Goal: Task Accomplishment & Management: Use online tool/utility

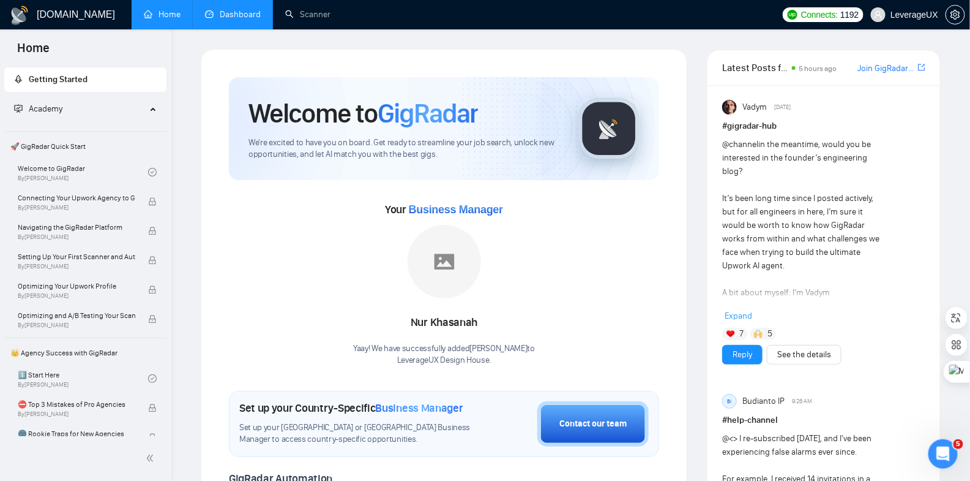
click at [241, 10] on link "Dashboard" at bounding box center [233, 14] width 56 height 10
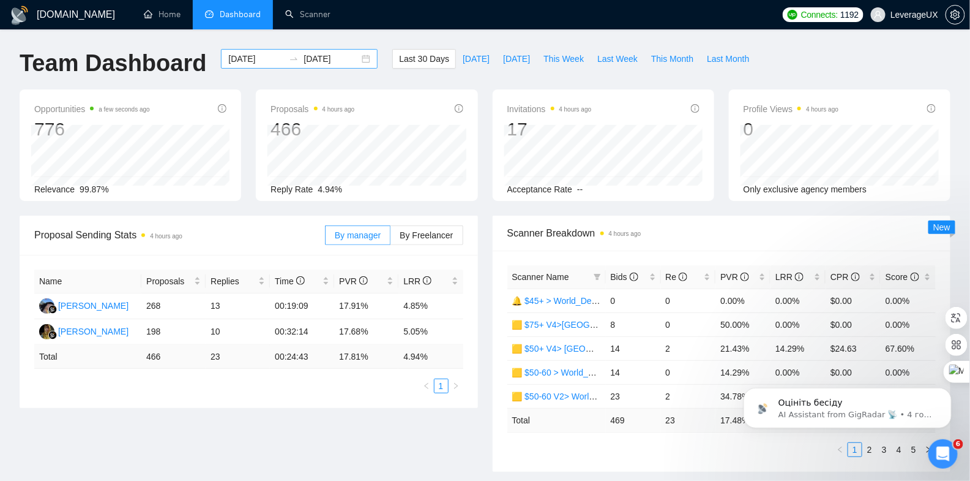
click at [357, 61] on div "[DATE] [DATE]" at bounding box center [299, 59] width 157 height 20
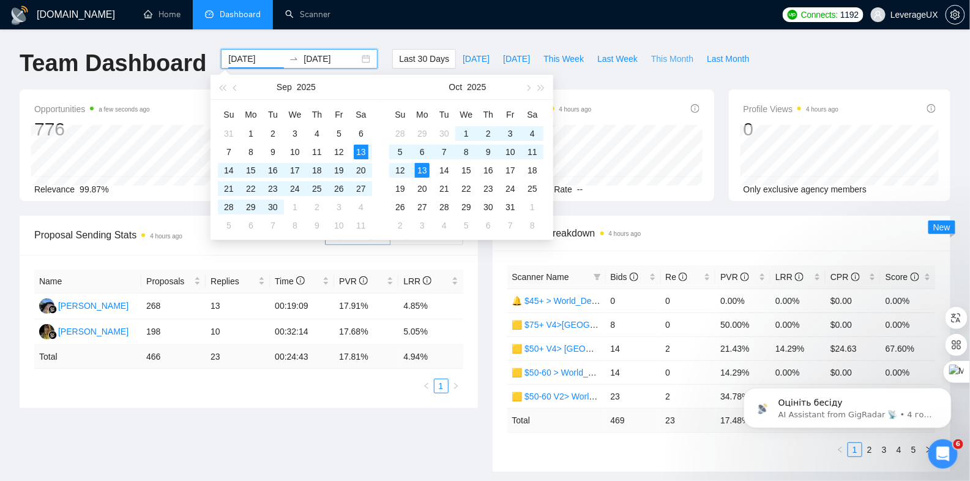
click at [671, 62] on span "This Month" at bounding box center [672, 58] width 42 height 13
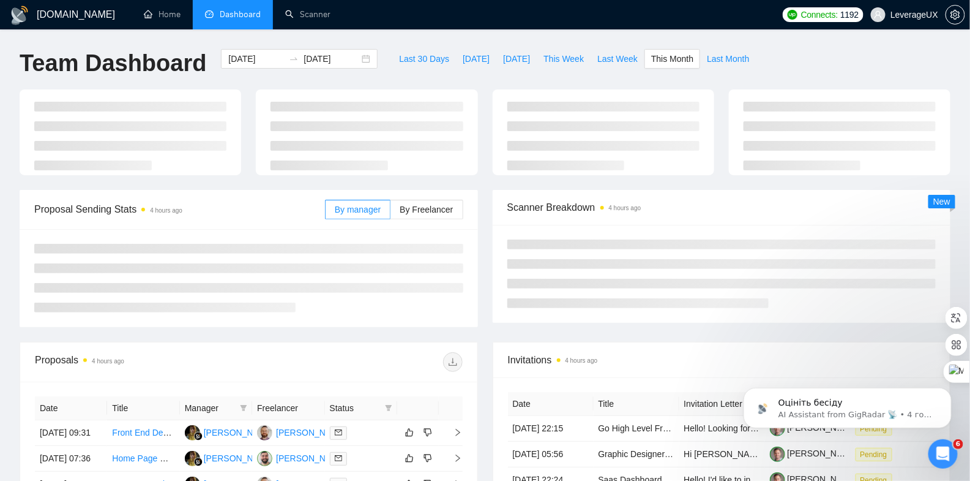
type input "[DATE]"
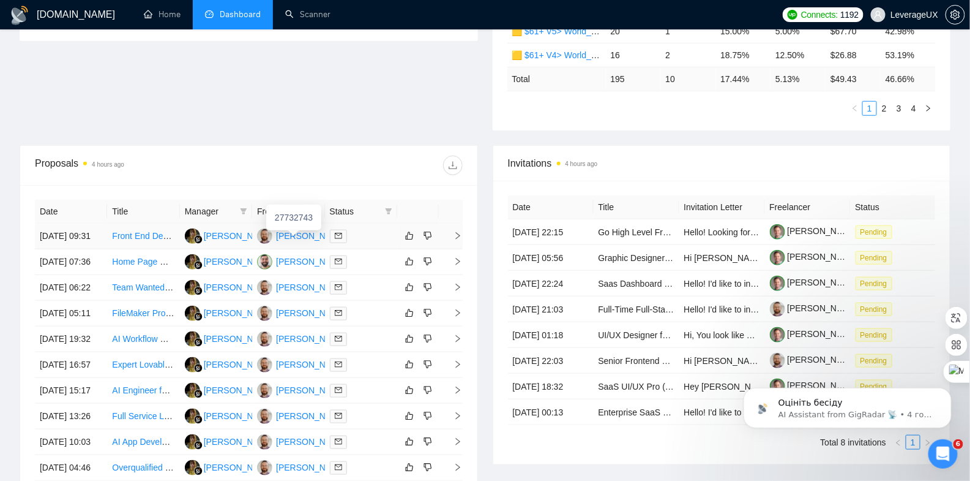
scroll to position [547, 0]
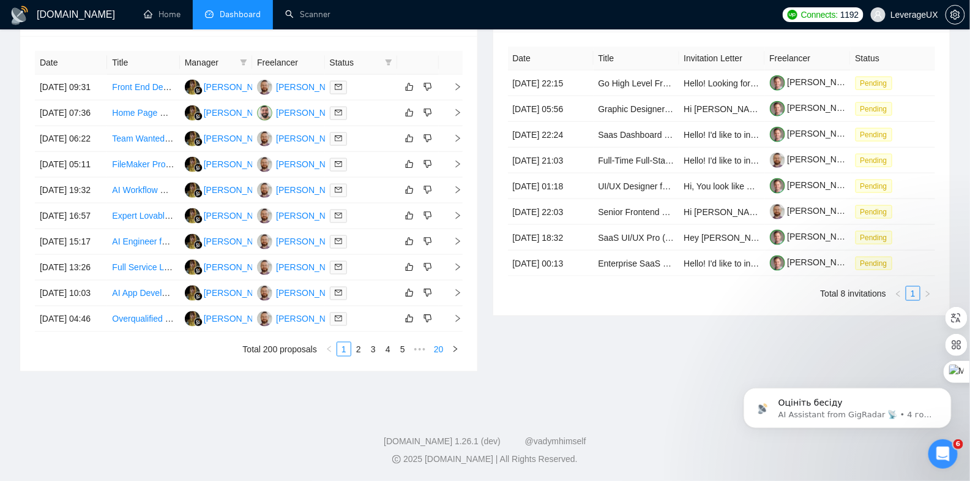
click at [437, 356] on link "20" at bounding box center [438, 348] width 17 height 13
click at [419, 349] on link "19" at bounding box center [420, 348] width 17 height 13
click at [458, 297] on icon "right" at bounding box center [458, 292] width 9 height 9
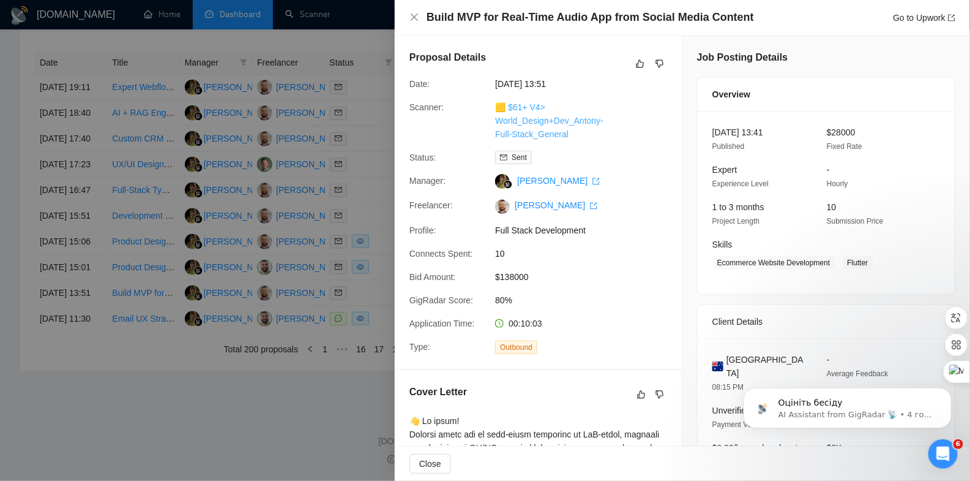
drag, startPoint x: 538, startPoint y: 121, endPoint x: 506, endPoint y: 110, distance: 34.5
click at [506, 110] on div "🟨 $61+ V4> World_Design+Dev_Antony-Full-Stack_General" at bounding box center [554, 120] width 129 height 40
copy link "61+ V4> World_Design+Dev_Antony-Full-Stack_General"
click at [301, 417] on div at bounding box center [485, 240] width 970 height 481
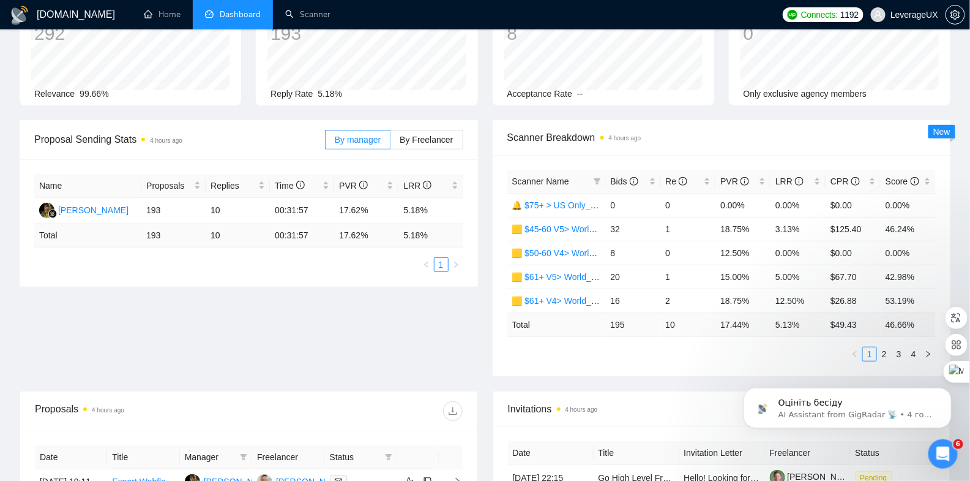
scroll to position [0, 0]
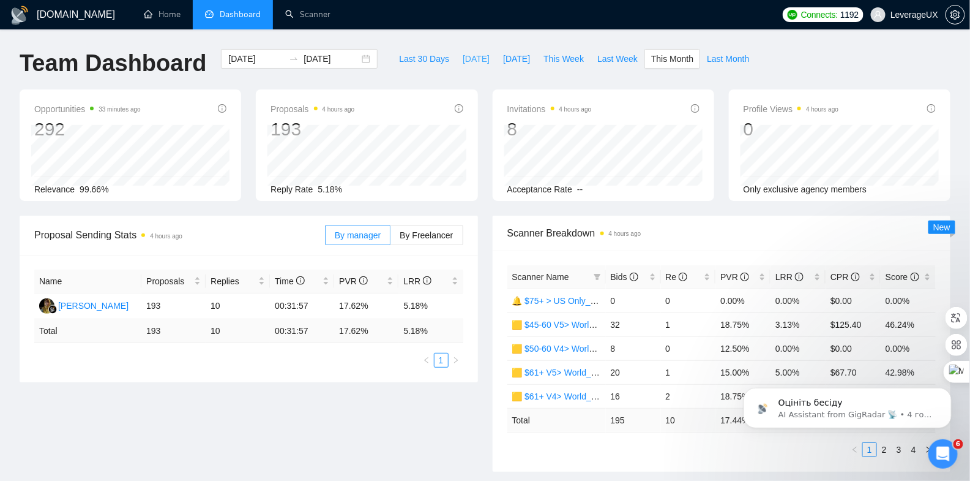
click at [473, 59] on span "[DATE]" at bounding box center [476, 58] width 27 height 13
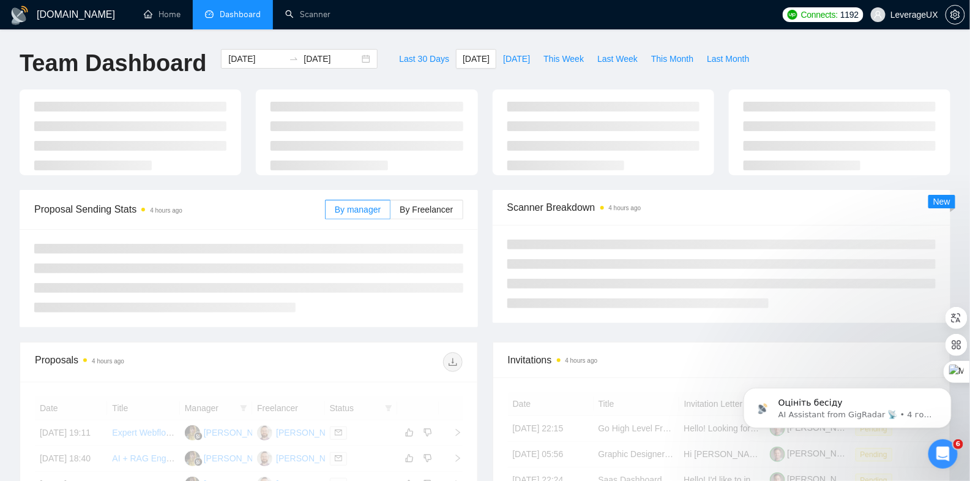
type input "[DATE]"
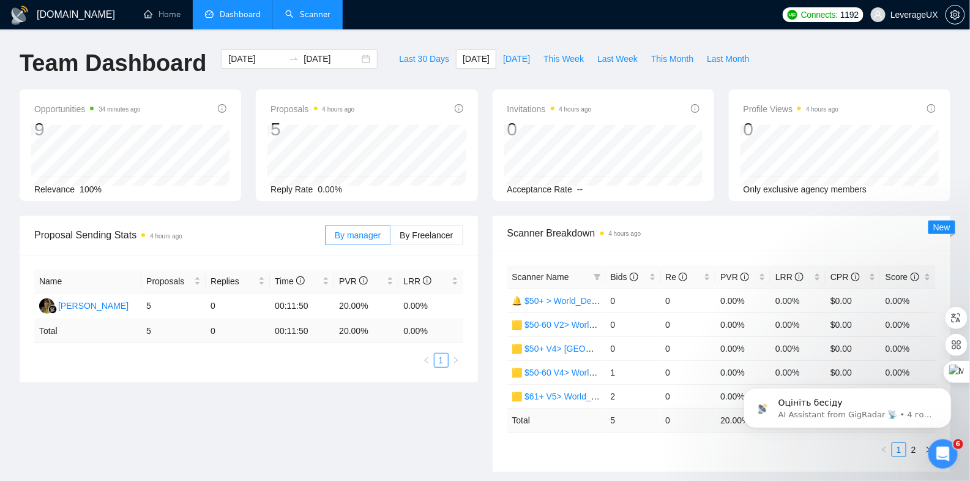
click at [320, 19] on link "Scanner" at bounding box center [307, 14] width 45 height 10
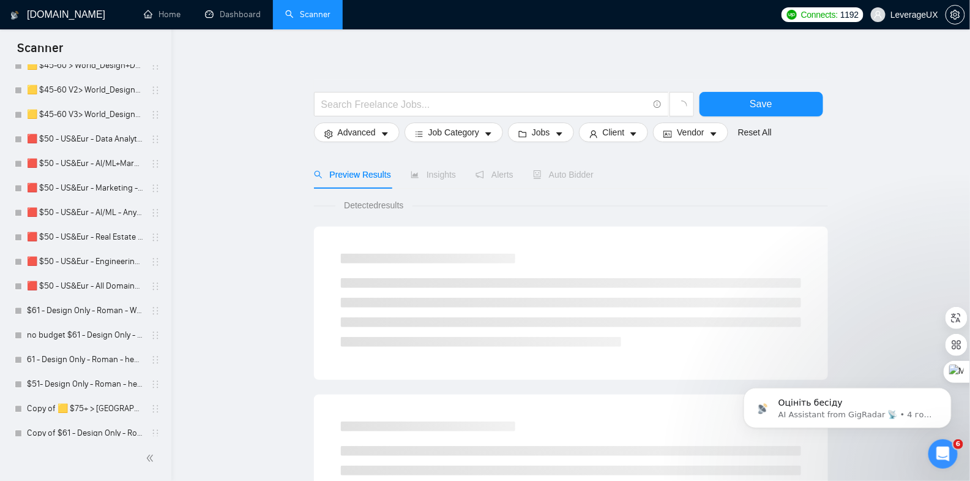
scroll to position [1060, 0]
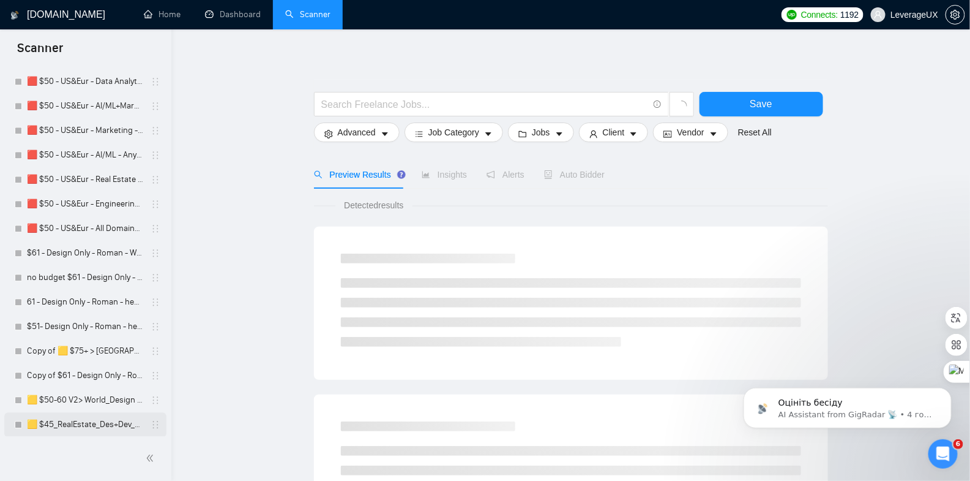
click at [117, 420] on link "🟨 $45_RealEstate_Des+Dev_Antony" at bounding box center [85, 424] width 116 height 24
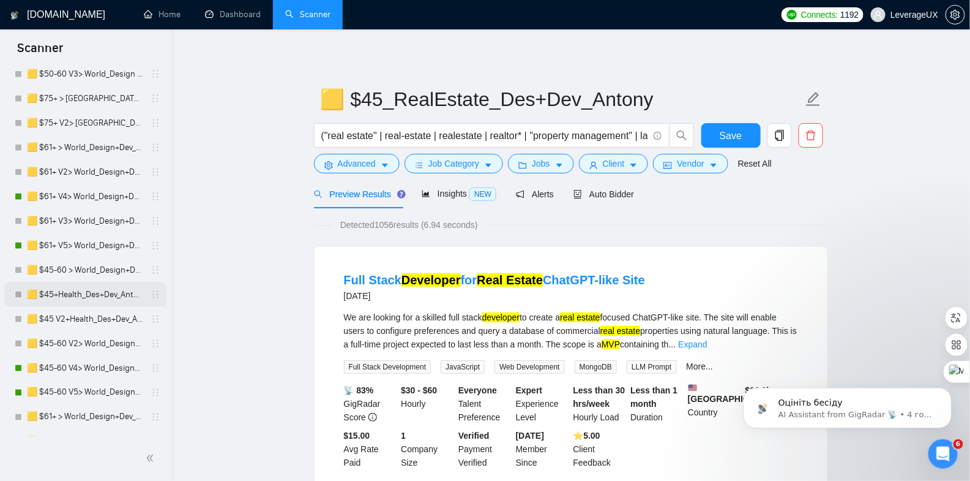
scroll to position [1060, 0]
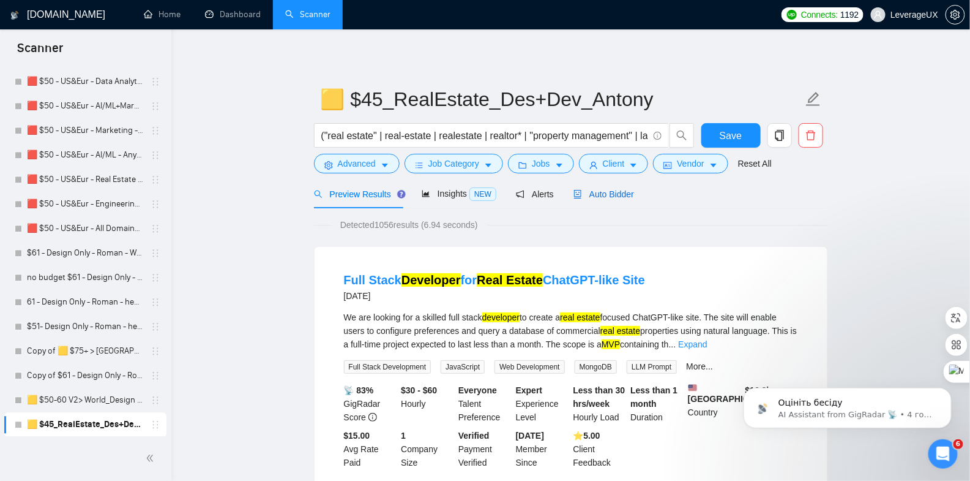
click at [621, 192] on span "Auto Bidder" at bounding box center [604, 194] width 61 height 10
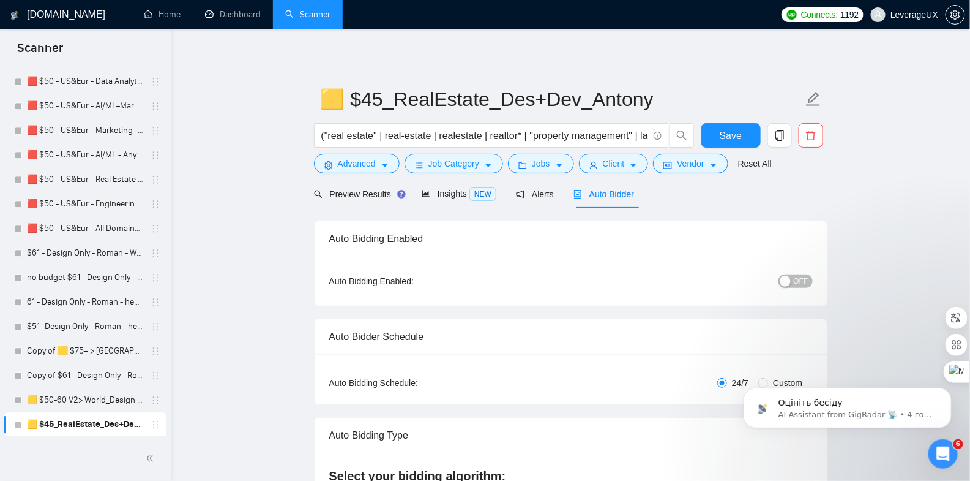
radio input "false"
radio input "true"
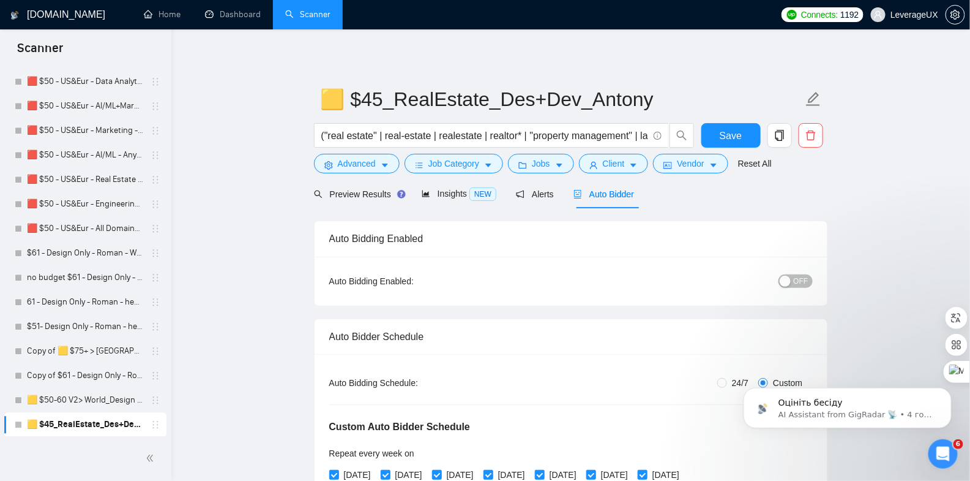
click at [222, 17] on link "Dashboard" at bounding box center [233, 14] width 56 height 10
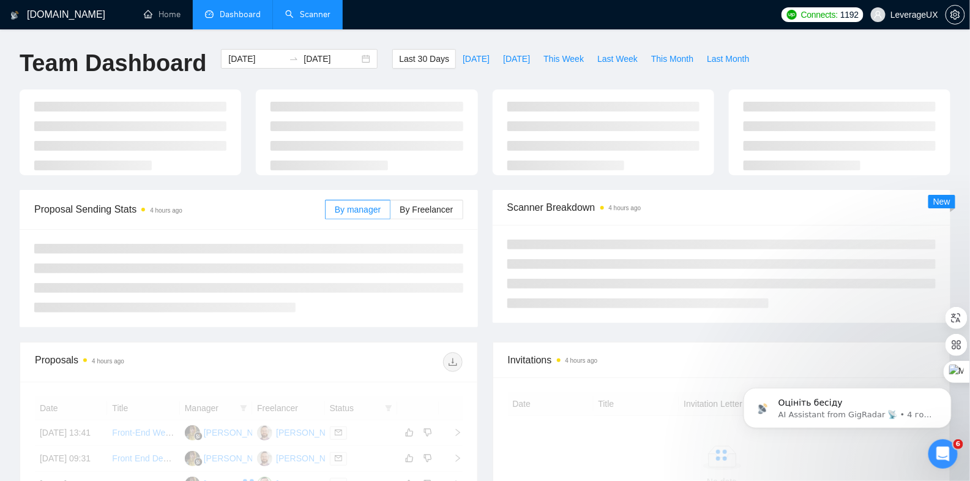
click at [327, 20] on link "Scanner" at bounding box center [307, 14] width 45 height 10
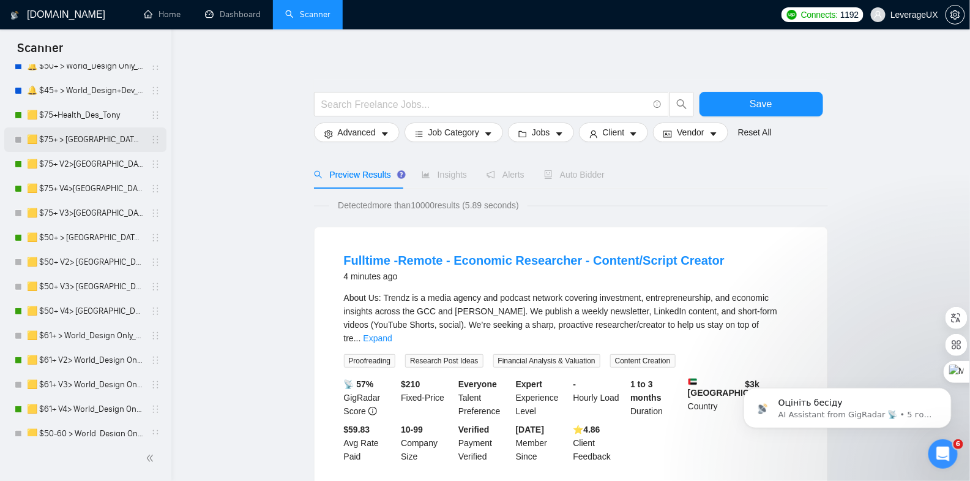
scroll to position [96, 0]
click at [81, 121] on link "🟨 $75+Health_Des_Tony" at bounding box center [85, 115] width 116 height 24
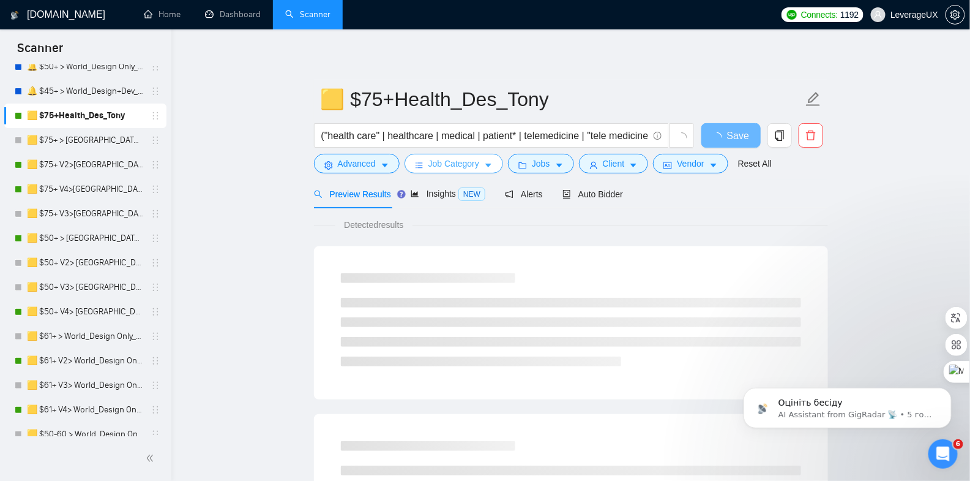
click at [471, 168] on span "Job Category" at bounding box center [454, 163] width 51 height 13
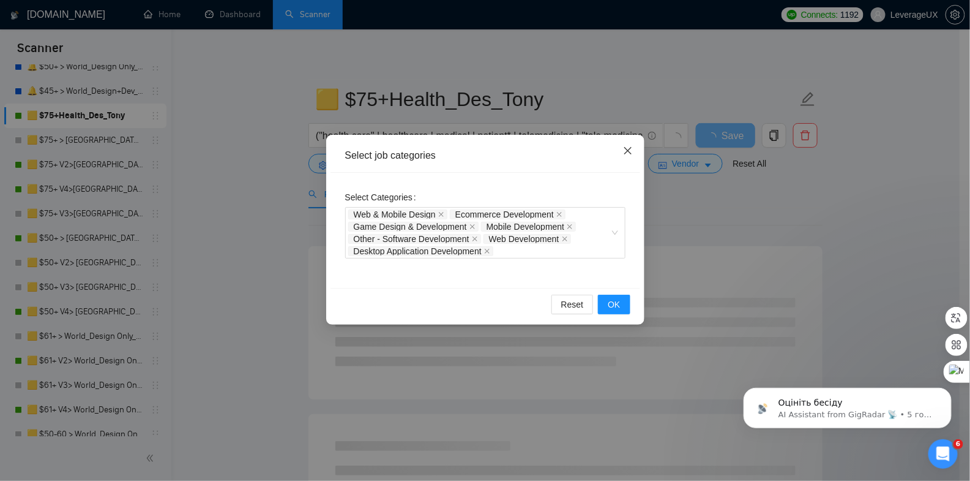
click at [624, 152] on icon "close" at bounding box center [628, 151] width 10 height 10
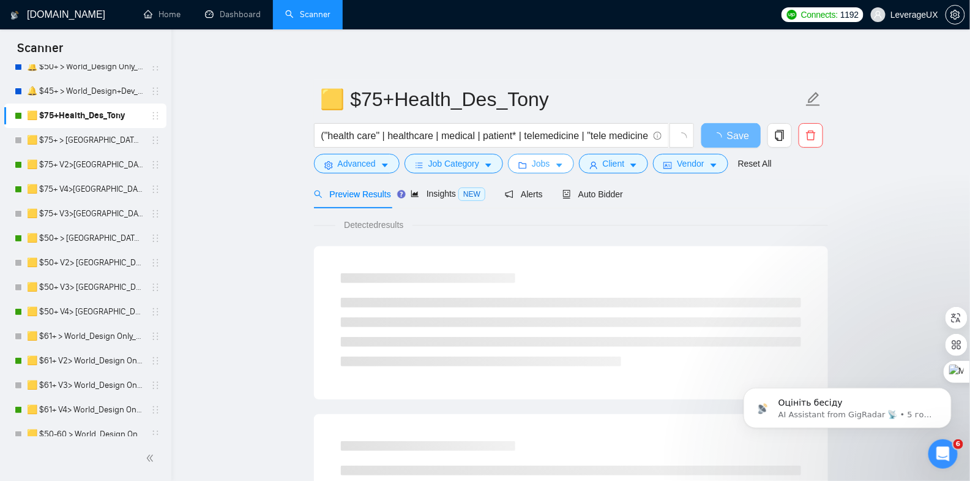
click at [553, 168] on button "Jobs" at bounding box center [541, 164] width 66 height 20
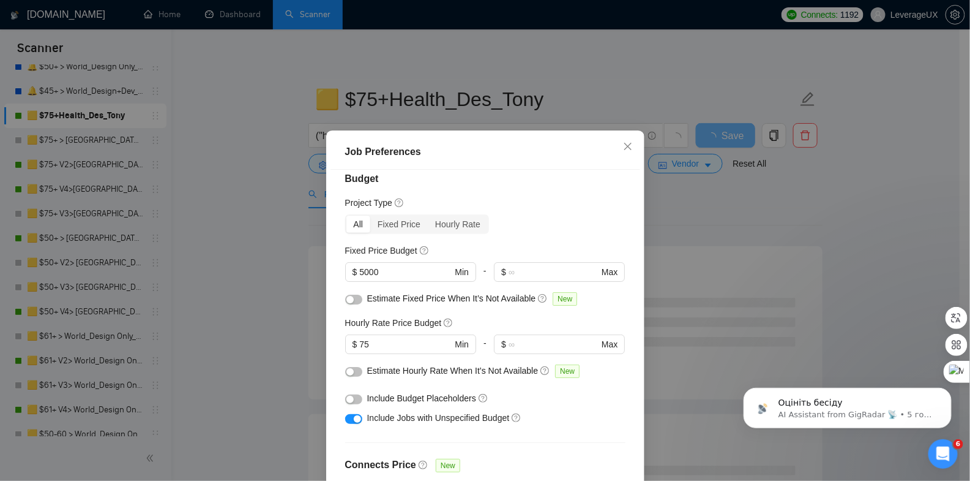
scroll to position [36, 0]
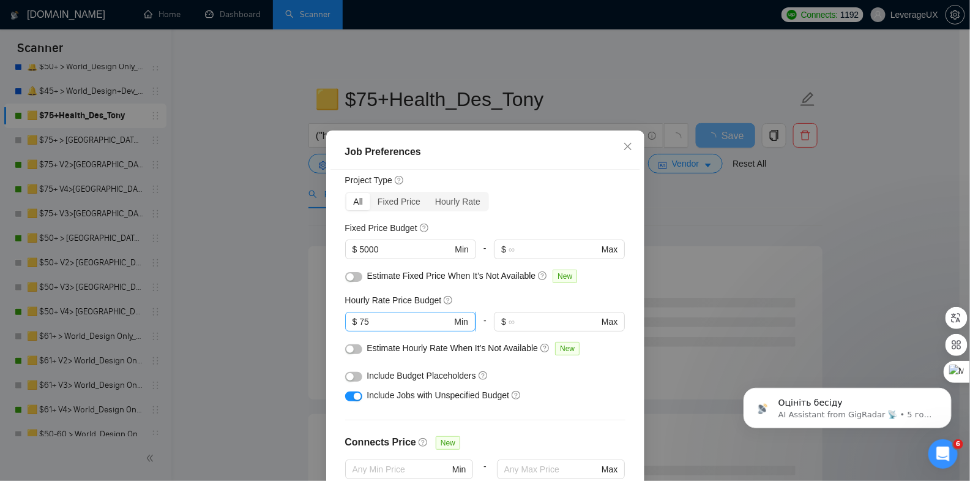
click at [382, 315] on input "75" at bounding box center [405, 321] width 92 height 13
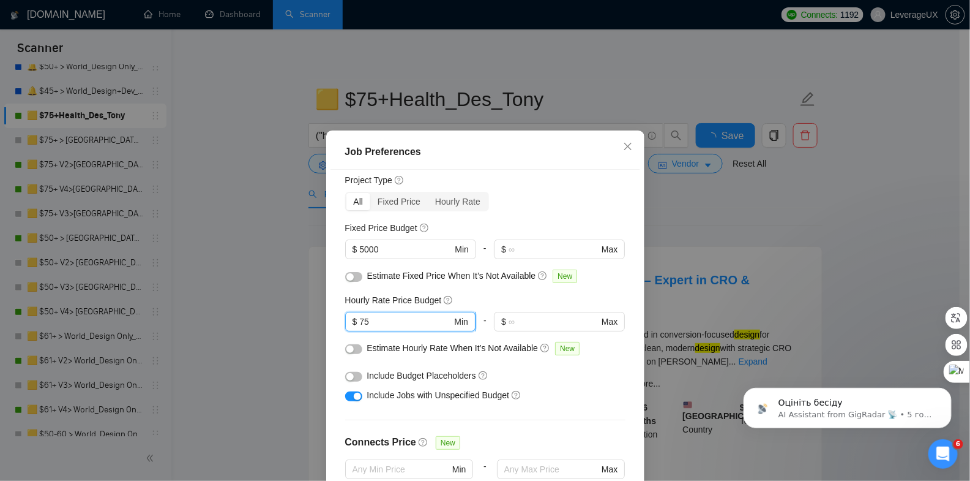
drag, startPoint x: 386, startPoint y: 318, endPoint x: 342, endPoint y: 320, distance: 44.1
click at [345, 320] on span "$ 75 Min" at bounding box center [410, 322] width 130 height 20
click at [409, 326] on input "75" at bounding box center [405, 321] width 92 height 13
drag, startPoint x: 403, startPoint y: 324, endPoint x: 353, endPoint y: 323, distance: 50.8
click at [353, 323] on span "$ 75 Min" at bounding box center [410, 322] width 130 height 20
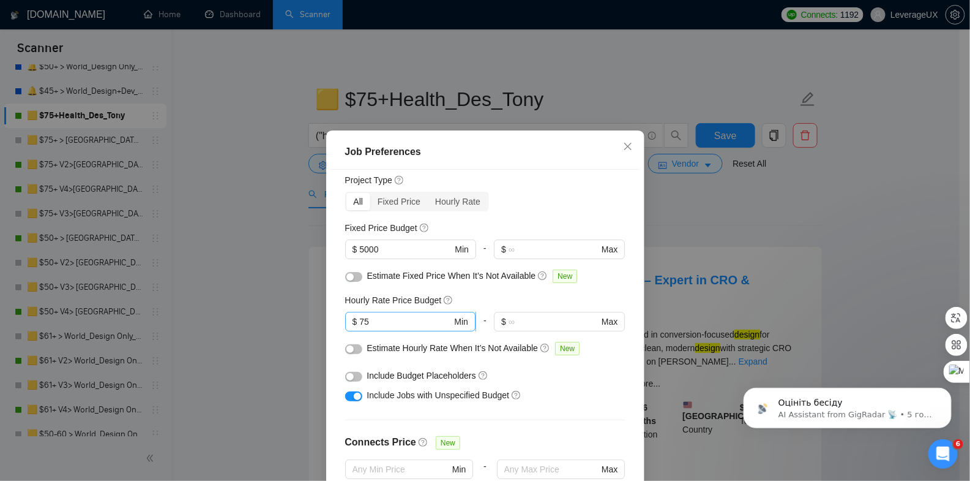
click at [399, 313] on span "$ 75 Min" at bounding box center [410, 322] width 130 height 20
click at [395, 320] on input "75" at bounding box center [405, 321] width 92 height 13
drag, startPoint x: 388, startPoint y: 323, endPoint x: 343, endPoint y: 317, distance: 45.8
click at [345, 317] on span "$ 75 Min" at bounding box center [410, 322] width 130 height 20
click at [400, 320] on input "75" at bounding box center [405, 321] width 92 height 13
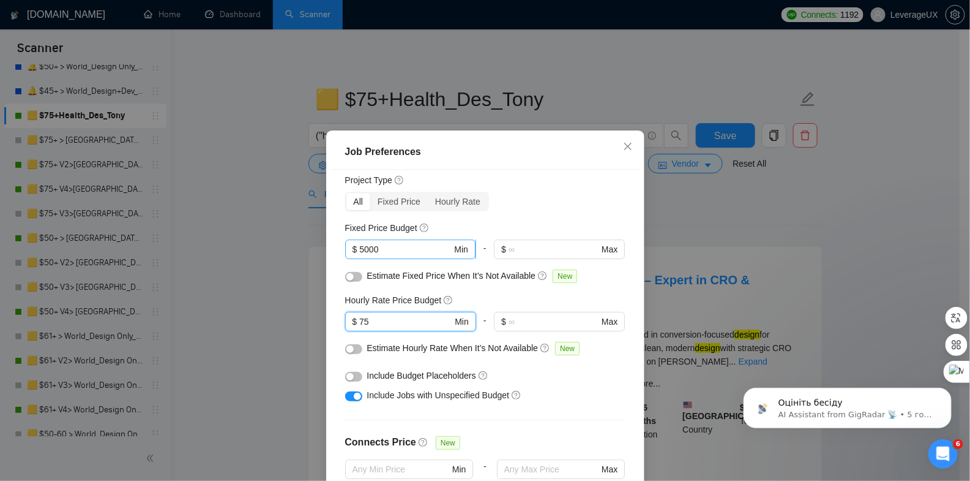
click at [392, 250] on input "5000" at bounding box center [405, 248] width 92 height 13
click at [623, 148] on icon "close" at bounding box center [628, 146] width 10 height 10
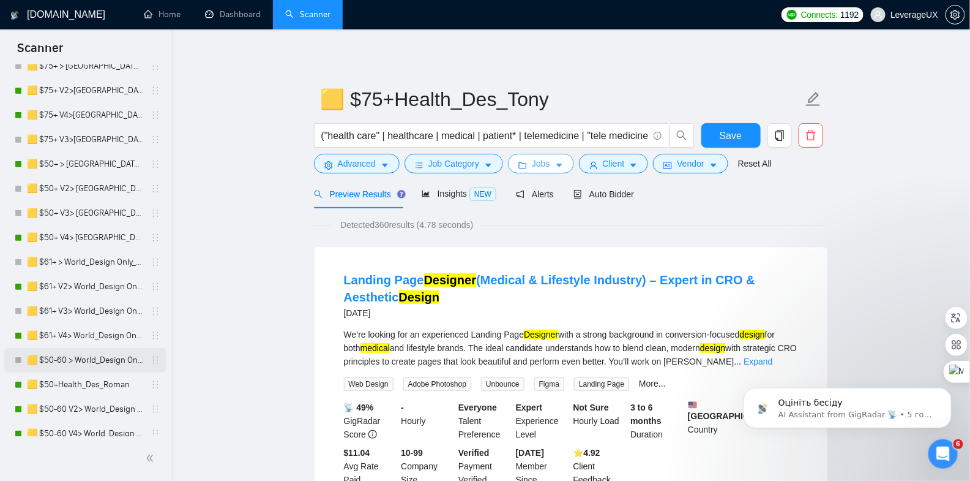
scroll to position [200, 0]
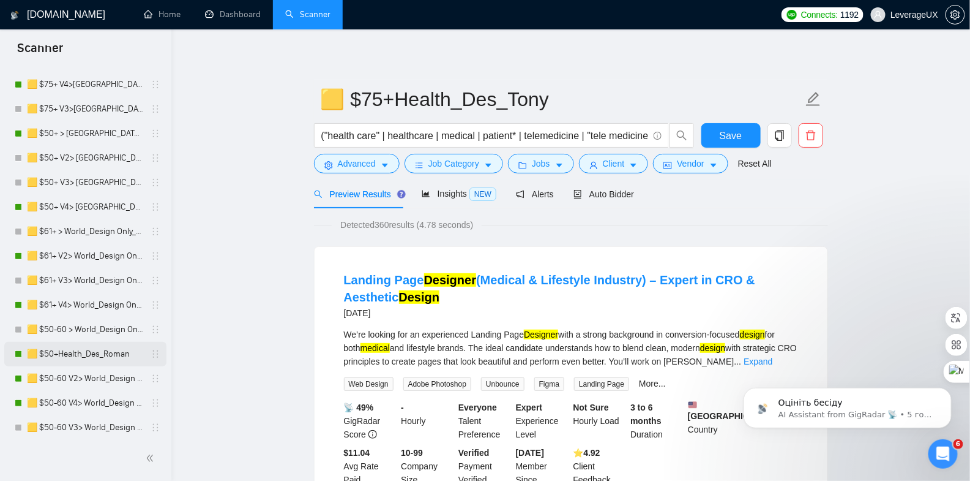
click at [92, 352] on link "🟨 $50+Health_Des_Roman" at bounding box center [85, 354] width 116 height 24
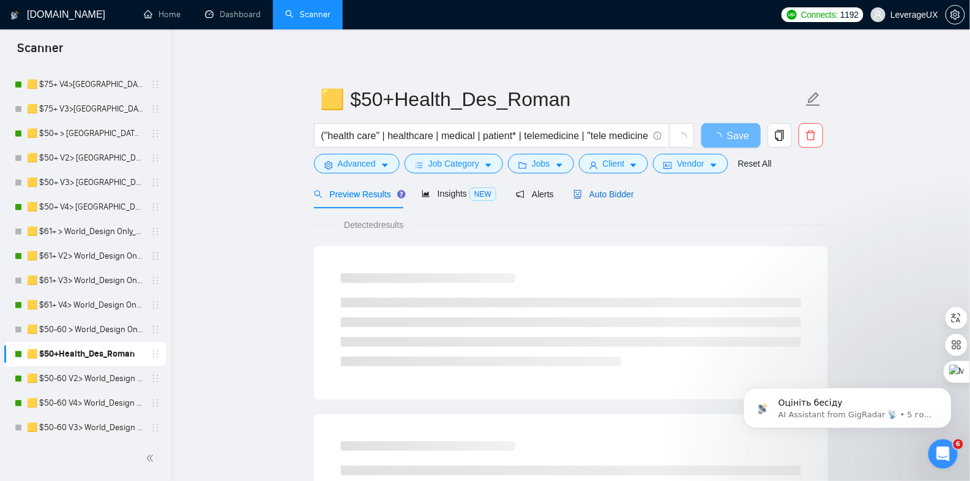
click at [617, 196] on span "Auto Bidder" at bounding box center [604, 194] width 61 height 10
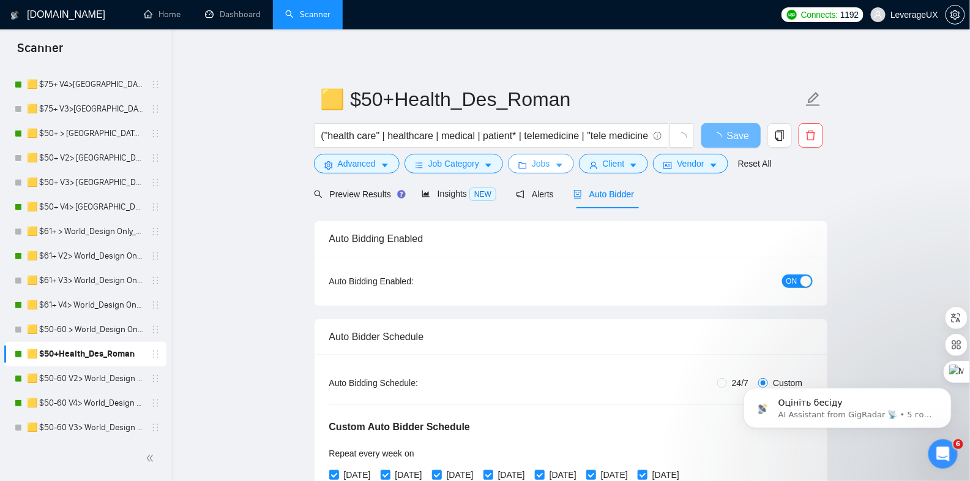
click at [547, 165] on span "Jobs" at bounding box center [541, 163] width 18 height 13
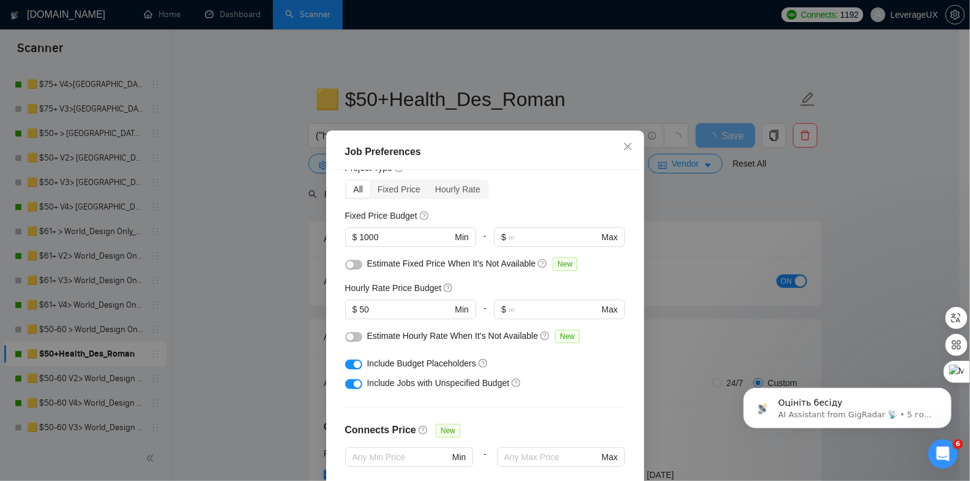
scroll to position [66, 0]
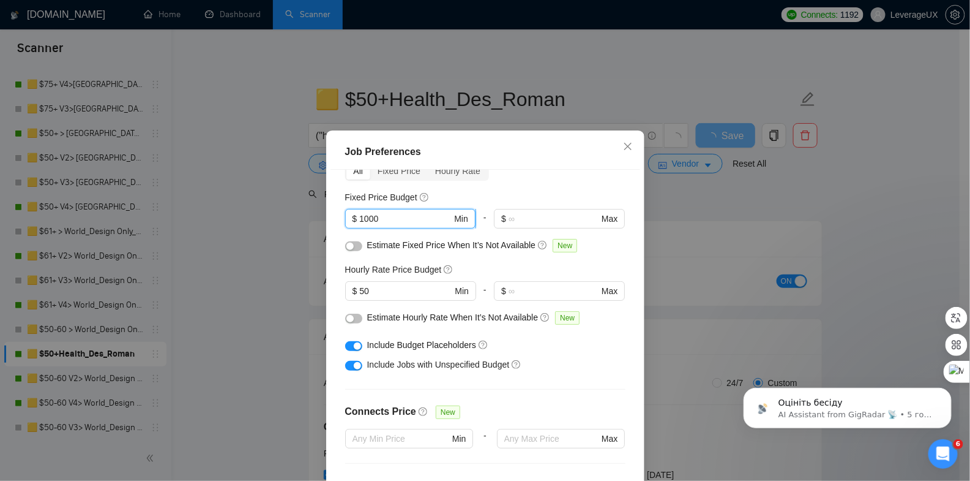
drag, startPoint x: 387, startPoint y: 220, endPoint x: 356, endPoint y: 219, distance: 31.2
click at [359, 219] on input "1000" at bounding box center [405, 218] width 92 height 13
click at [372, 292] on input "50" at bounding box center [405, 290] width 92 height 13
drag, startPoint x: 380, startPoint y: 290, endPoint x: 363, endPoint y: 288, distance: 17.2
click at [345, 290] on span "$ 50 Min" at bounding box center [410, 291] width 130 height 20
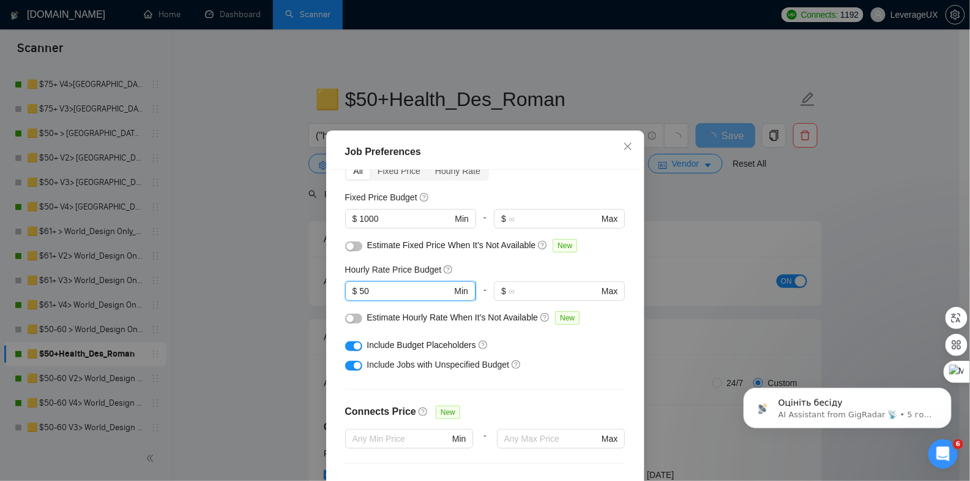
click at [419, 288] on input "50" at bounding box center [405, 290] width 92 height 13
click at [624, 147] on icon "close" at bounding box center [628, 146] width 10 height 10
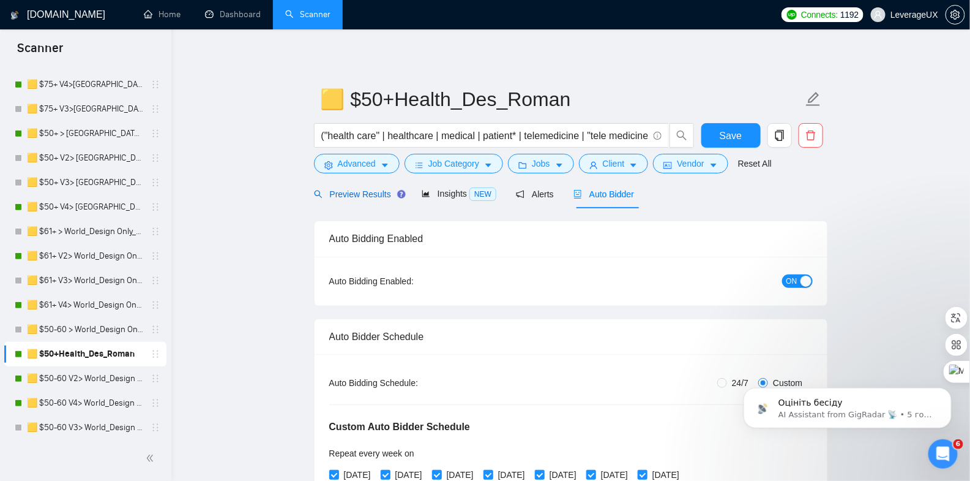
click at [361, 198] on span "Preview Results" at bounding box center [358, 194] width 88 height 10
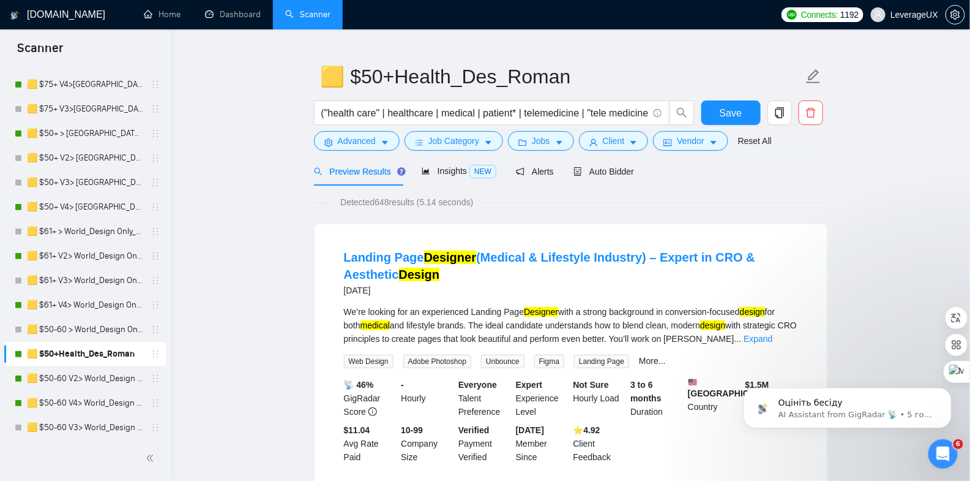
scroll to position [25, 0]
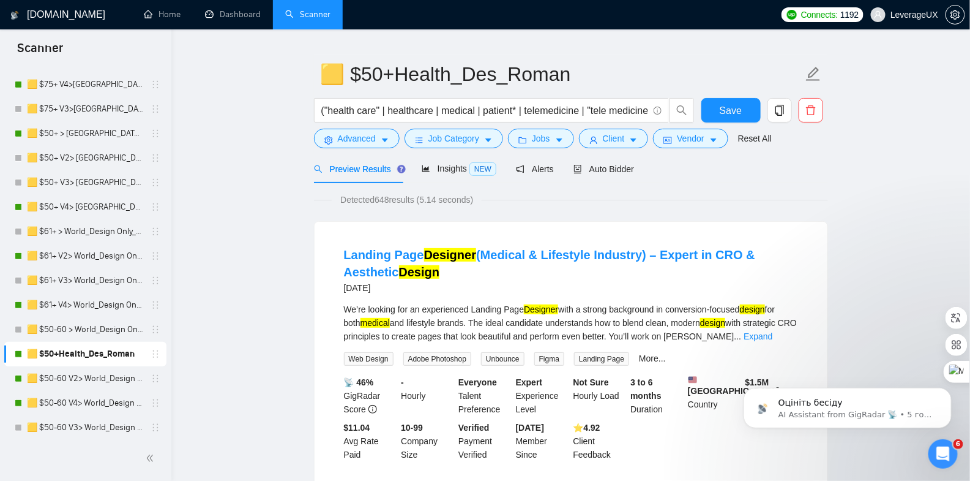
drag, startPoint x: 384, startPoint y: 288, endPoint x: 345, endPoint y: 283, distance: 39.5
click at [328, 288] on div "Landing Page Designer (Medical & Lifestyle Industry) – Expert in CRO & Aestheti…" at bounding box center [571, 354] width 513 height 264
click at [614, 170] on span "Auto Bidder" at bounding box center [604, 169] width 61 height 10
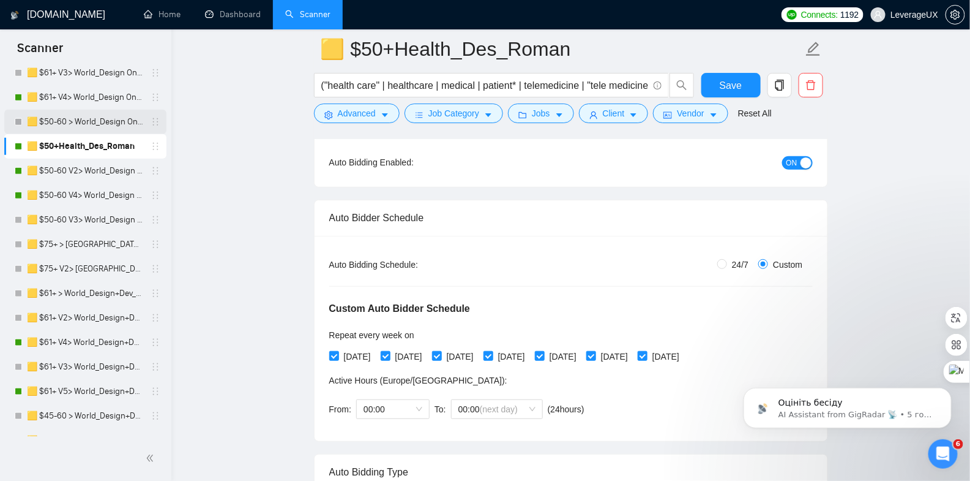
scroll to position [268, 0]
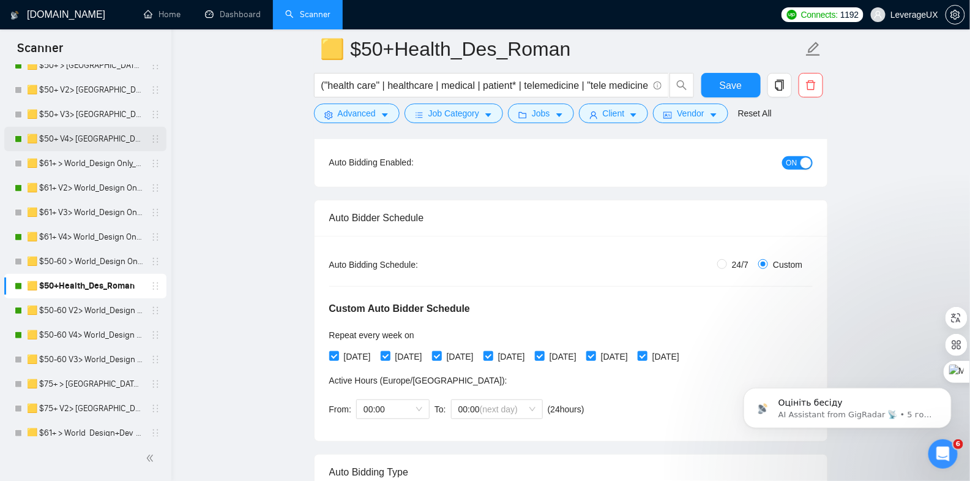
click at [114, 129] on link "🟨 $50+ V4> [GEOGRAPHIC_DATA]+[GEOGRAPHIC_DATA] Only_Tony-UX/UI_General" at bounding box center [85, 139] width 116 height 24
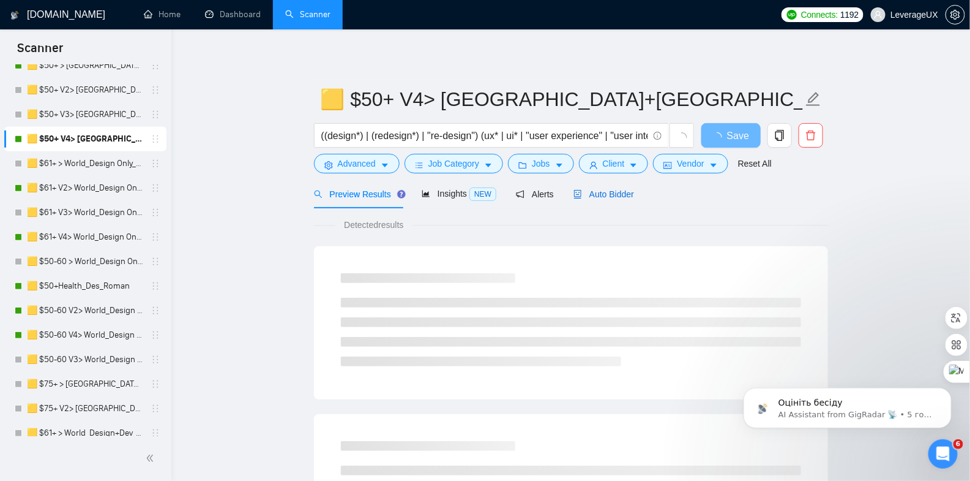
click at [622, 192] on span "Auto Bidder" at bounding box center [604, 194] width 61 height 10
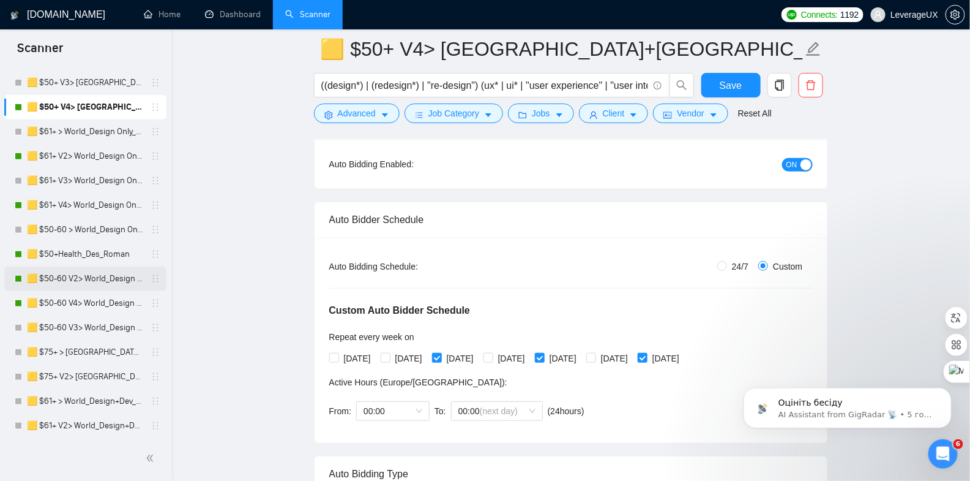
scroll to position [302, 0]
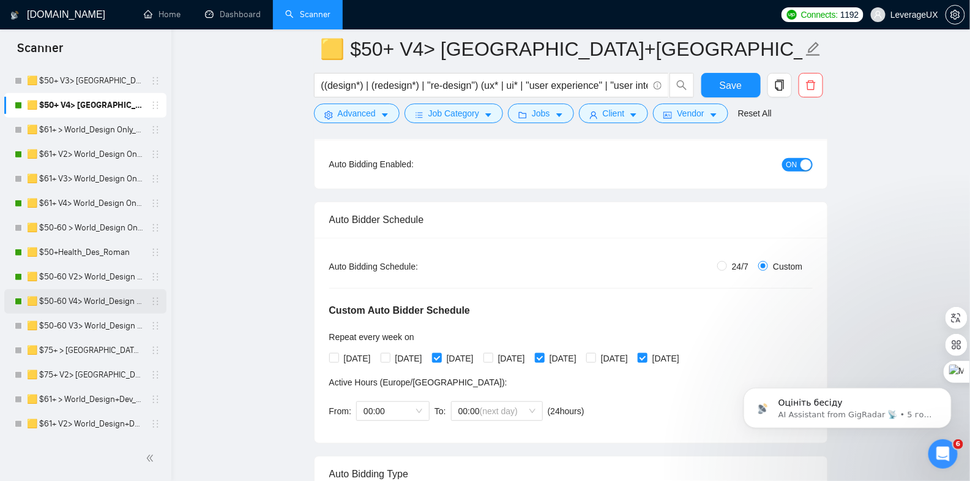
drag, startPoint x: 73, startPoint y: 298, endPoint x: 189, endPoint y: 269, distance: 119.7
click at [73, 298] on link "🟨 $50-60 V4> World_Design Only_Roman-Web Design_General" at bounding box center [85, 301] width 116 height 24
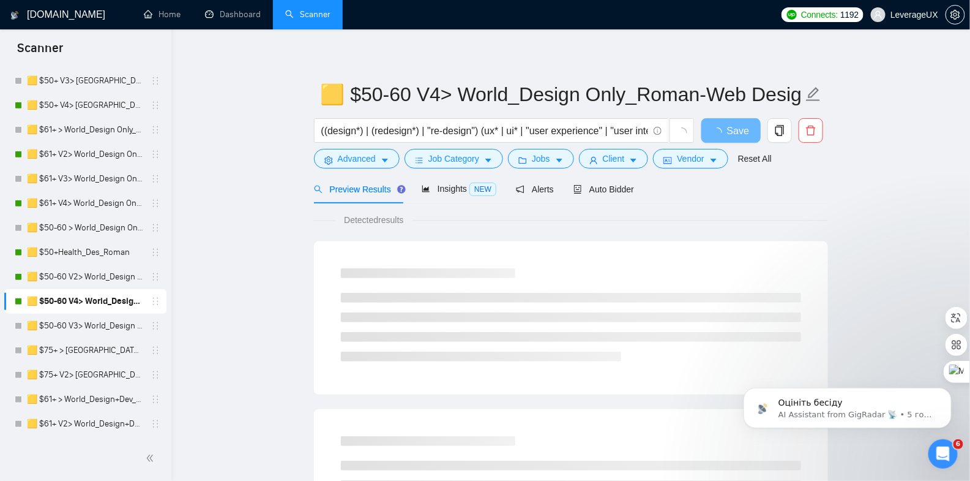
scroll to position [5, 0]
click at [609, 188] on span "Auto Bidder" at bounding box center [604, 189] width 61 height 10
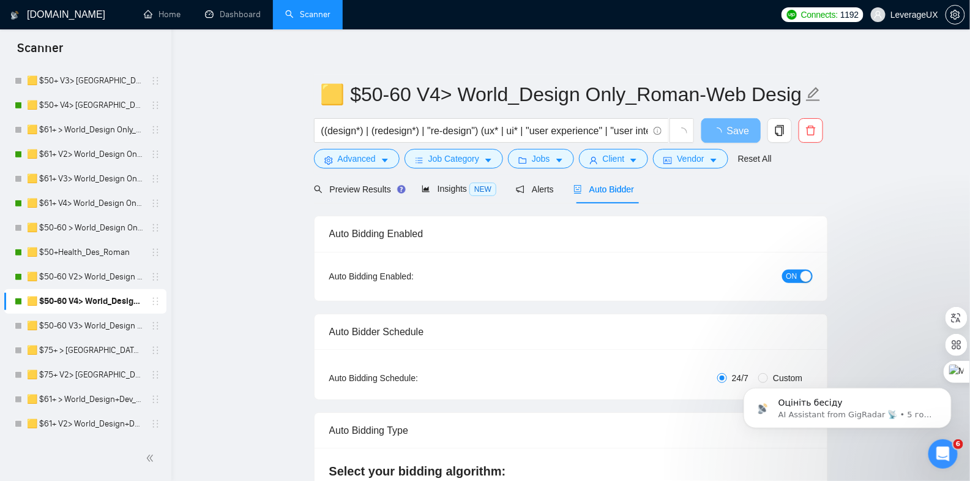
radio input "false"
radio input "true"
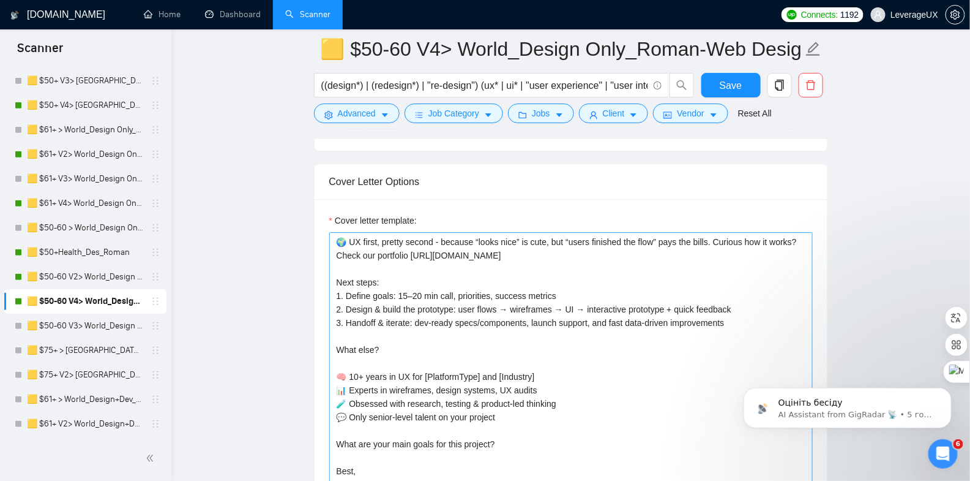
scroll to position [1545, 0]
drag, startPoint x: 444, startPoint y: 249, endPoint x: 605, endPoint y: 249, distance: 160.4
click at [604, 249] on textarea "🌍 UX first, pretty second - because “looks nice” is cute, but “users finished t…" at bounding box center [571, 370] width 484 height 275
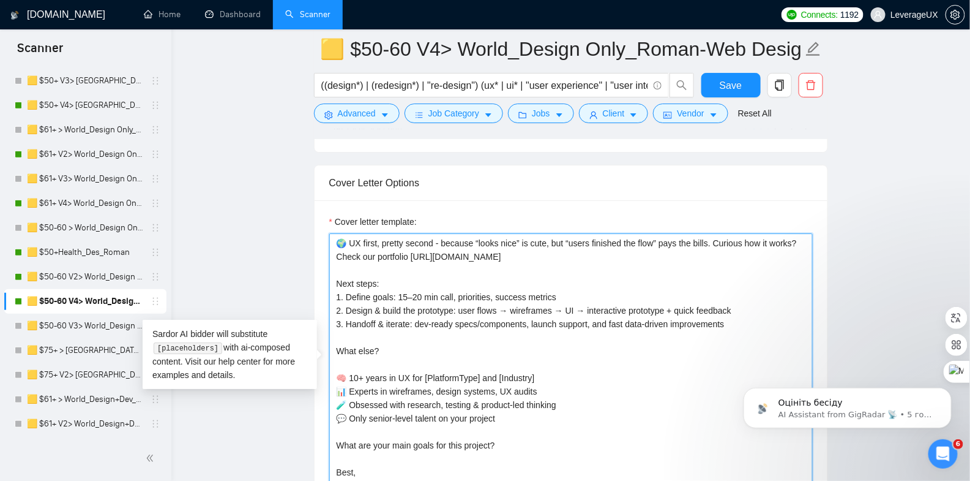
click at [397, 256] on textarea "🌍 UX first, pretty second - because “looks nice” is cute, but “users finished t…" at bounding box center [571, 370] width 484 height 275
click at [445, 268] on textarea "🌍 UX first, pretty second - because “looks nice” is cute, but “users finished t…" at bounding box center [571, 370] width 484 height 275
drag, startPoint x: 349, startPoint y: 239, endPoint x: 401, endPoint y: 242, distance: 52.2
click at [401, 242] on textarea "🌍 UX first, pretty second - because “looks nice” is cute, but “users finished t…" at bounding box center [571, 370] width 484 height 275
click at [613, 245] on textarea "🌍 UX first, pretty second - because “looks nice” is cute, but “users finished t…" at bounding box center [571, 370] width 484 height 275
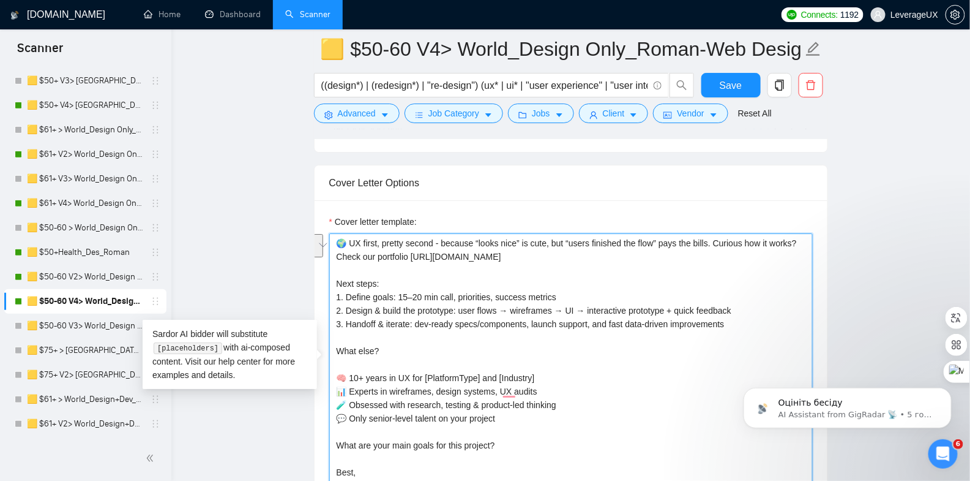
drag, startPoint x: 342, startPoint y: 234, endPoint x: 364, endPoint y: 247, distance: 25.5
click at [364, 247] on textarea "🌍 UX first, pretty second - because “looks nice” is cute, but “users finished t…" at bounding box center [571, 370] width 484 height 275
click at [591, 242] on textarea "🌍 UX first, pretty second - because “looks nice” is cute, but “users finished t…" at bounding box center [571, 370] width 484 height 275
drag, startPoint x: 585, startPoint y: 244, endPoint x: 365, endPoint y: 248, distance: 219.8
click at [365, 248] on textarea "🌍 UX first, pretty second - because “looks nice” is cute, but “users finished t…" at bounding box center [571, 370] width 484 height 275
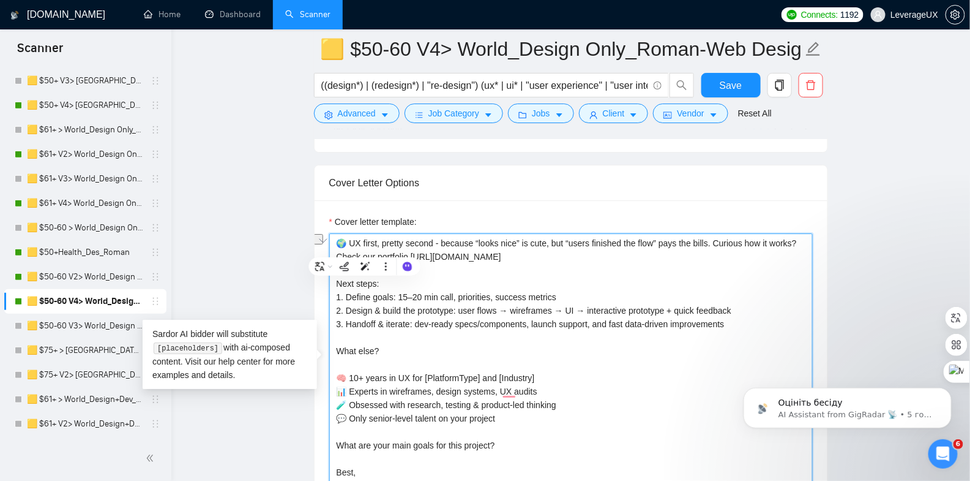
click at [594, 255] on textarea "🌍 UX first, pretty second - because “looks nice” is cute, but “users finished t…" at bounding box center [571, 370] width 484 height 275
drag, startPoint x: 369, startPoint y: 248, endPoint x: 606, endPoint y: 258, distance: 237.7
click at [605, 258] on textarea "🌍 UX first, pretty second - because “looks nice” is cute, but “users finished t…" at bounding box center [571, 370] width 484 height 275
click at [600, 250] on textarea "🌍 UX first, pretty second - because “looks nice” is cute, but “users finished t…" at bounding box center [571, 370] width 484 height 275
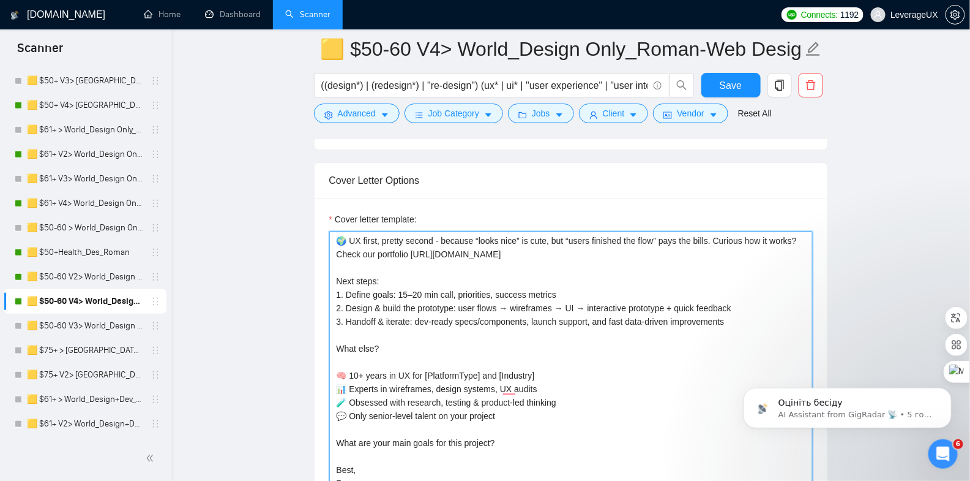
scroll to position [1548, 0]
drag, startPoint x: 396, startPoint y: 246, endPoint x: 413, endPoint y: 250, distance: 17.7
click at [413, 250] on textarea "🌍 UX first, pretty second - because “looks nice” is cute, but “users finished t…" at bounding box center [571, 367] width 484 height 275
click at [579, 244] on textarea "🌍 UX first, pretty second - because “looks nice” is cute, but “users finished t…" at bounding box center [571, 367] width 484 height 275
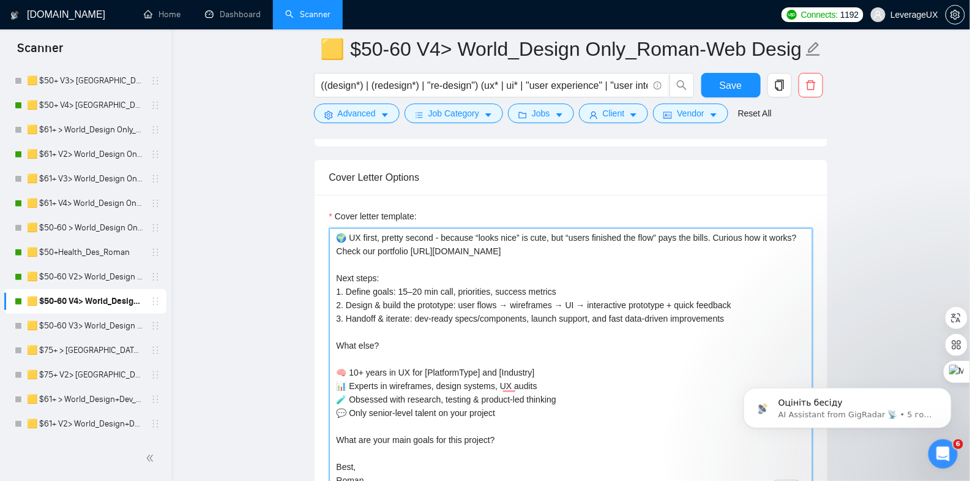
scroll to position [1550, 0]
drag, startPoint x: 562, startPoint y: 246, endPoint x: 455, endPoint y: 249, distance: 107.2
click at [455, 249] on textarea "🌍 UX first, pretty second - because “looks nice” is cute, but “users finished t…" at bounding box center [571, 365] width 484 height 275
click at [621, 255] on textarea "🌍 UX first, pretty second - because “looks nice” is cute, but “users finished t…" at bounding box center [571, 365] width 484 height 275
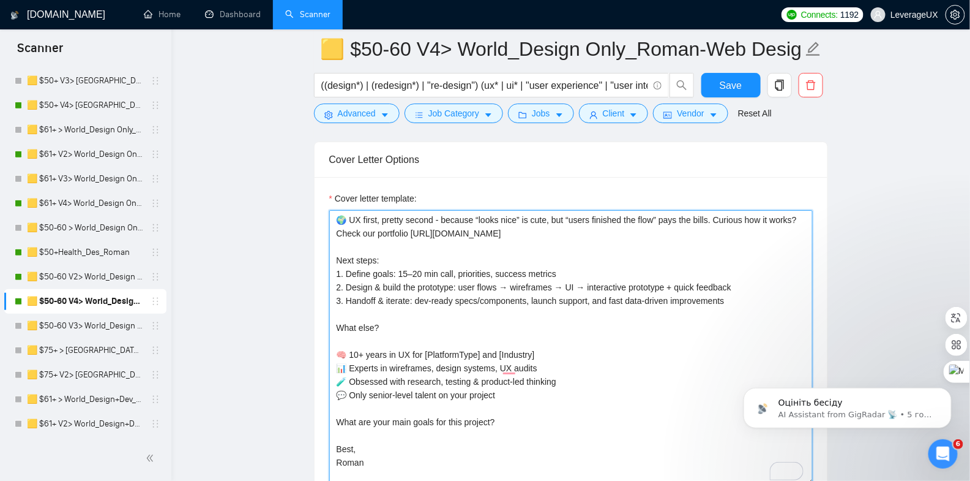
scroll to position [1587, 0]
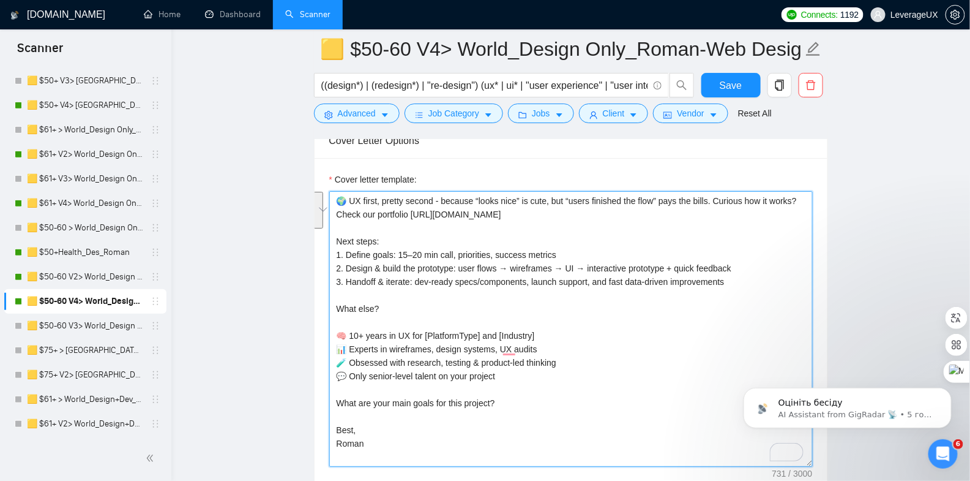
drag, startPoint x: 334, startPoint y: 241, endPoint x: 714, endPoint y: 281, distance: 382.9
click at [713, 281] on textarea "🌍 UX first, pretty second - because “looks nice” is cute, but “users finished t…" at bounding box center [571, 328] width 484 height 275
click at [602, 236] on textarea "🌍 UX first, pretty second - because “looks nice” is cute, but “users finished t…" at bounding box center [571, 328] width 484 height 275
drag, startPoint x: 429, startPoint y: 329, endPoint x: 582, endPoint y: 327, distance: 153.1
click at [582, 327] on textarea "🌍 UX first, pretty second - because “looks nice” is cute, but “users finished t…" at bounding box center [571, 328] width 484 height 275
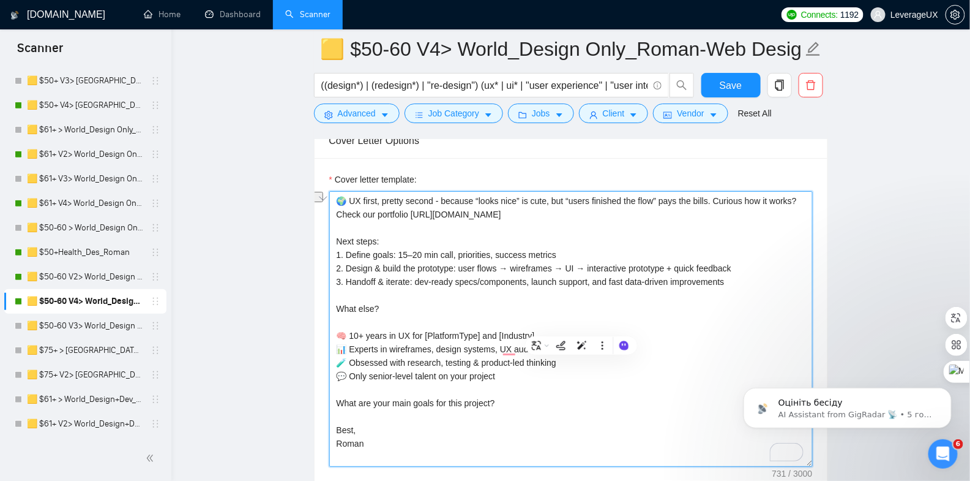
click at [602, 321] on textarea "🌍 UX first, pretty second - because “looks nice” is cute, but “users finished t…" at bounding box center [571, 328] width 484 height 275
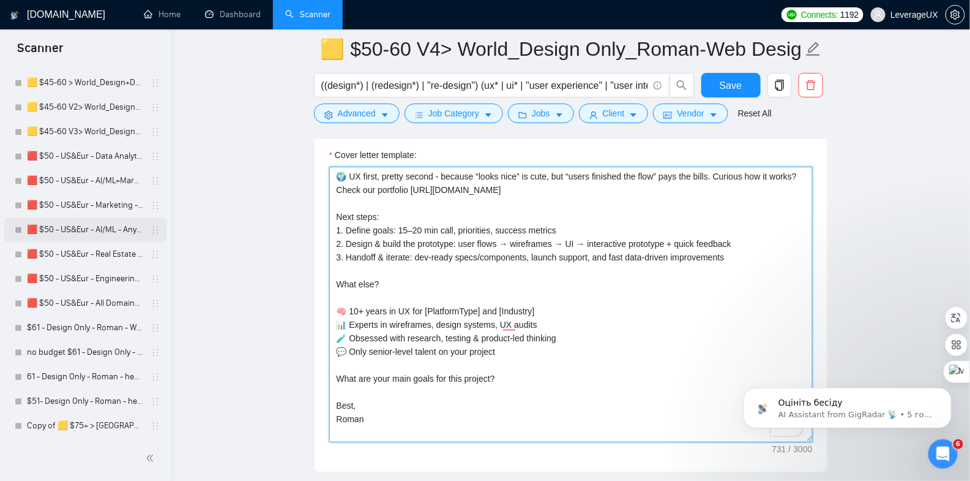
scroll to position [733, 0]
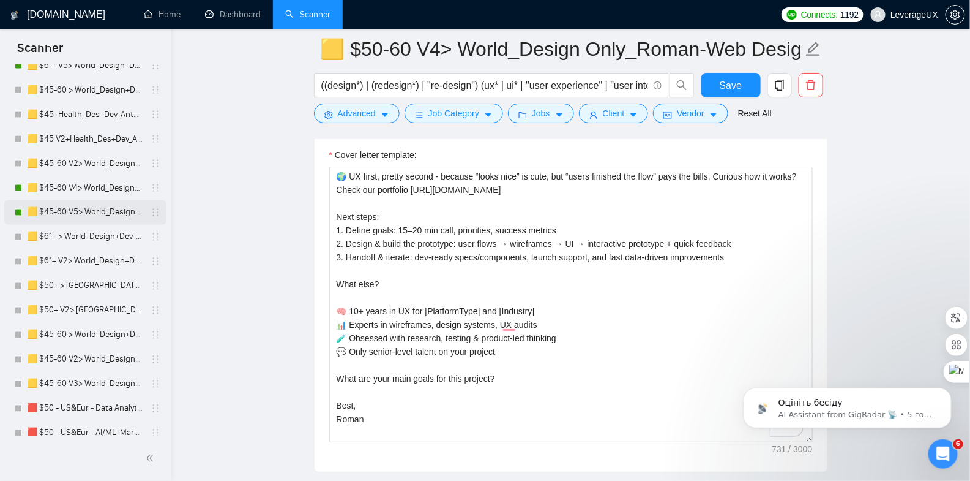
click at [85, 214] on link "🟨 $45-60 V5> World_Design+Dev_Antony-Front-End_General" at bounding box center [85, 212] width 116 height 24
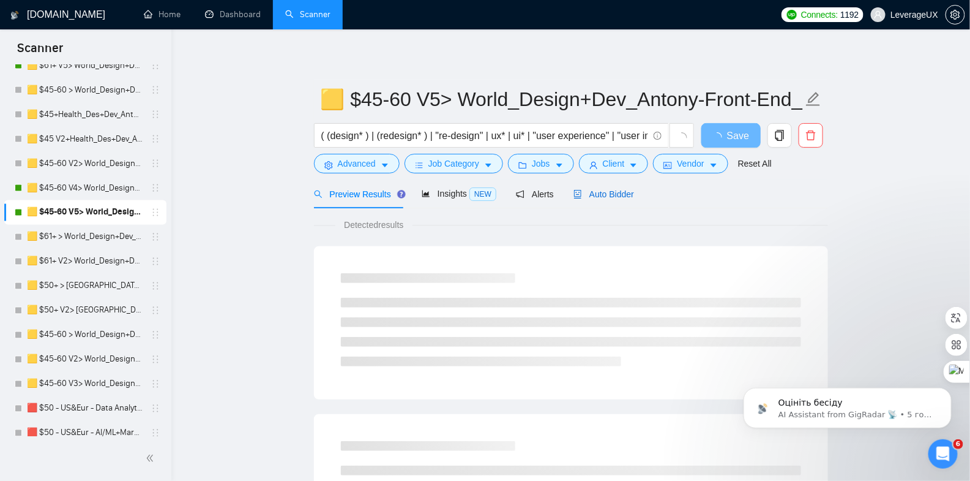
click at [625, 191] on span "Auto Bidder" at bounding box center [604, 194] width 61 height 10
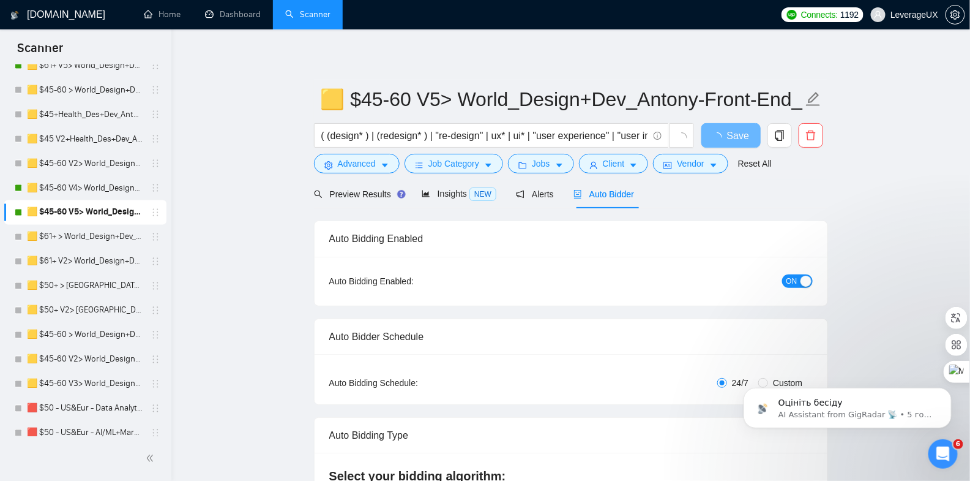
radio input "false"
radio input "true"
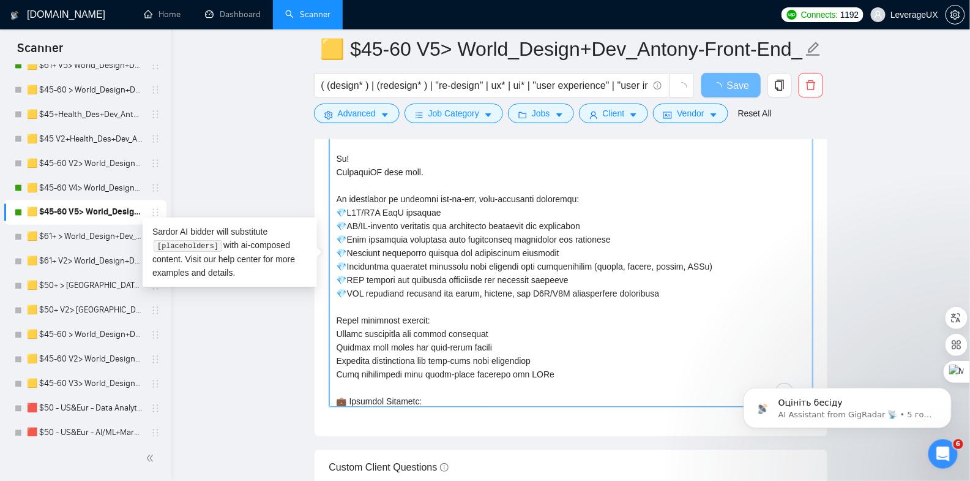
scroll to position [23, 0]
drag, startPoint x: 373, startPoint y: 210, endPoint x: 639, endPoint y: 308, distance: 283.7
click at [639, 308] on textarea "Cover letter template:" at bounding box center [571, 268] width 484 height 275
drag, startPoint x: 602, startPoint y: 278, endPoint x: 340, endPoint y: 203, distance: 272.5
click at [340, 203] on textarea "Cover letter template:" at bounding box center [571, 268] width 484 height 275
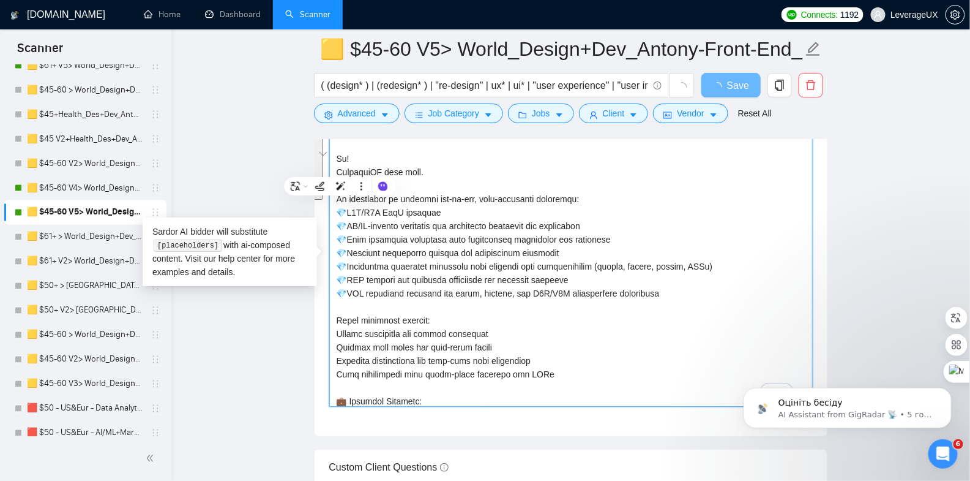
click at [683, 223] on textarea "Cover letter template:" at bounding box center [571, 268] width 484 height 275
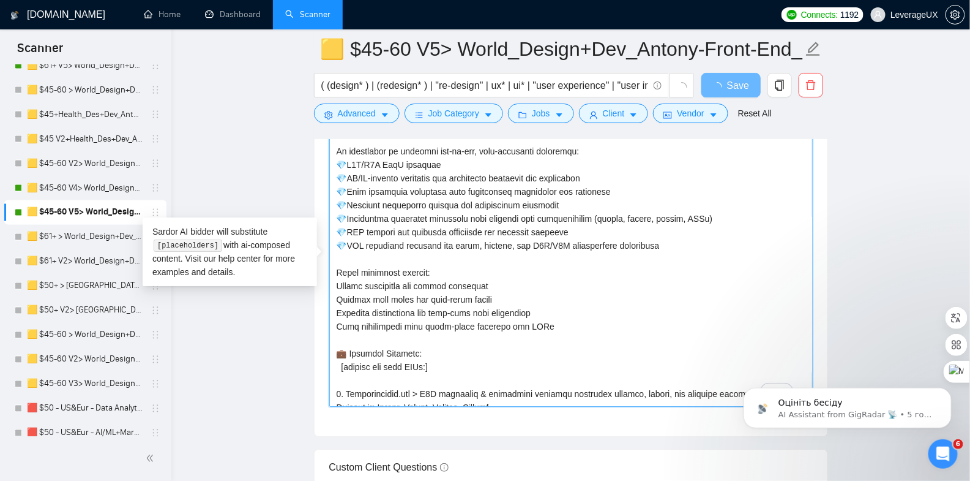
scroll to position [73, 0]
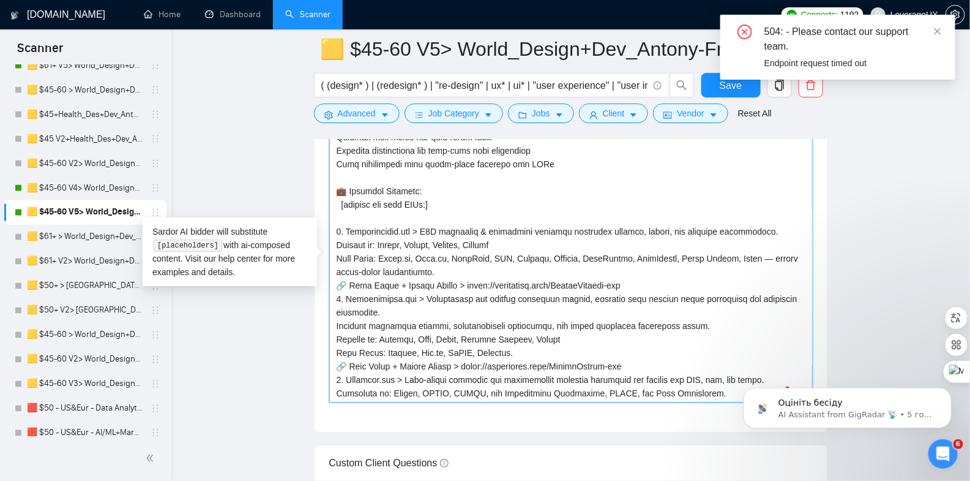
drag, startPoint x: 331, startPoint y: 228, endPoint x: 342, endPoint y: 228, distance: 11.0
click at [340, 230] on textarea "Cover letter template:" at bounding box center [571, 264] width 484 height 275
click at [377, 215] on textarea "Cover letter template:" at bounding box center [571, 264] width 484 height 275
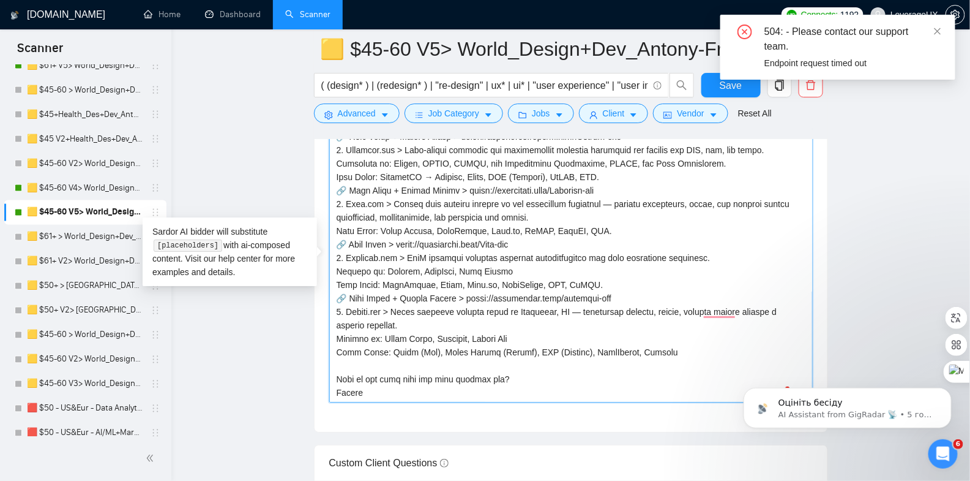
drag, startPoint x: 333, startPoint y: 167, endPoint x: 592, endPoint y: 417, distance: 359.8
click at [591, 422] on div "Cover letter template:" at bounding box center [571, 263] width 513 height 338
click at [574, 253] on textarea "Cover letter template:" at bounding box center [571, 264] width 484 height 275
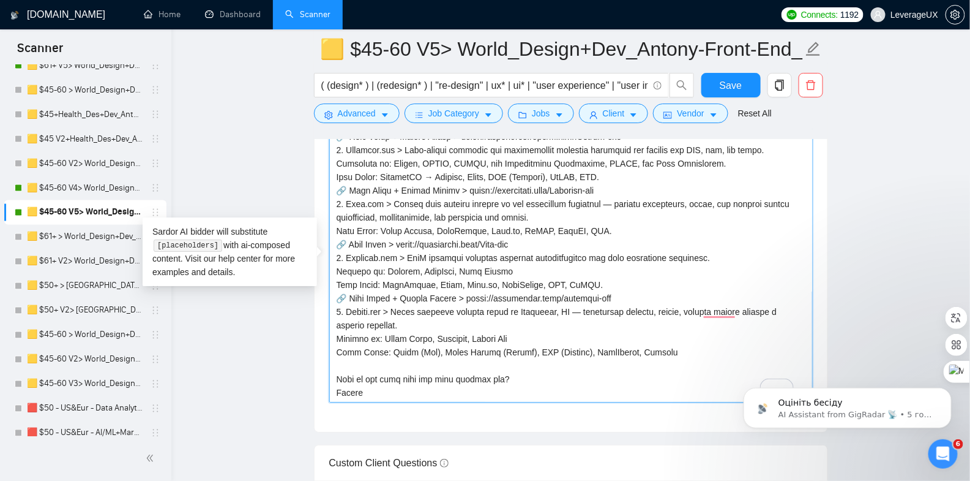
drag, startPoint x: 669, startPoint y: 347, endPoint x: 411, endPoint y: 320, distance: 258.6
click at [329, 304] on div "Cover Letter Options Cover letter template:" at bounding box center [571, 245] width 514 height 374
click at [604, 317] on textarea "Cover letter template:" at bounding box center [571, 264] width 484 height 275
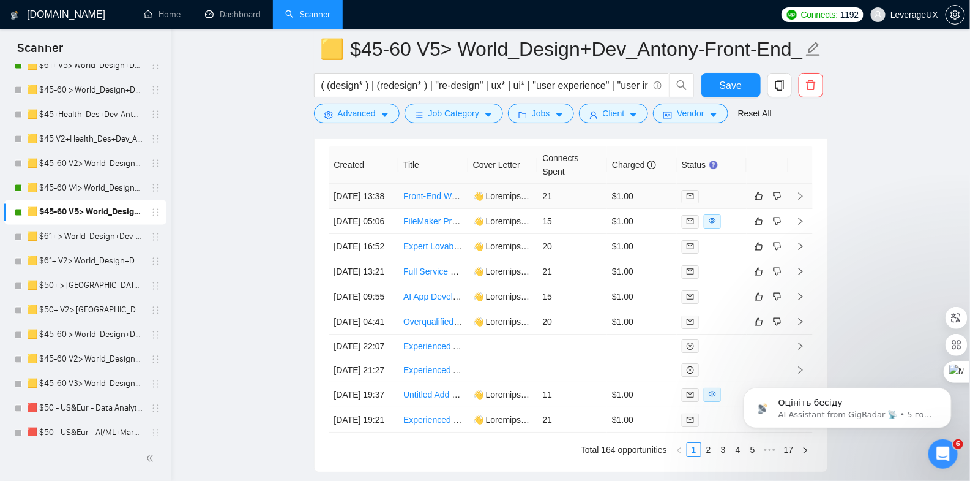
click at [799, 192] on icon "right" at bounding box center [800, 196] width 9 height 9
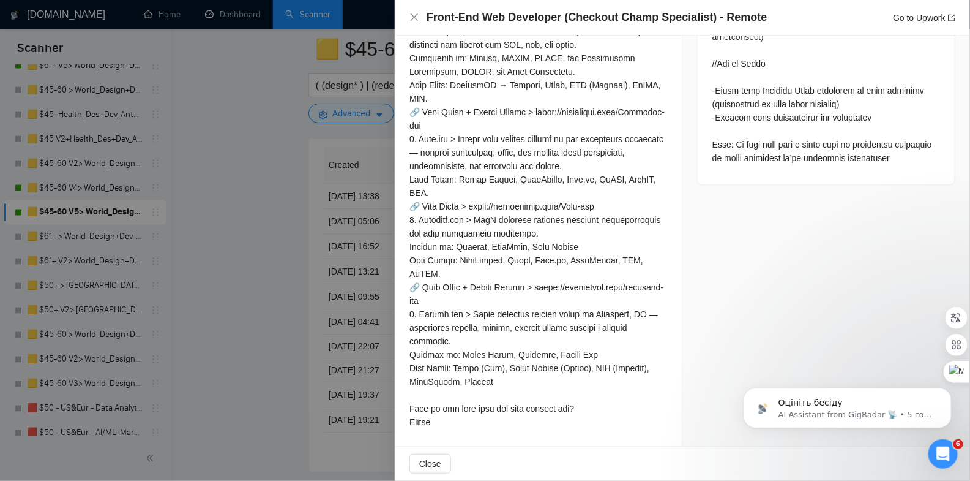
click at [302, 158] on div at bounding box center [485, 240] width 970 height 481
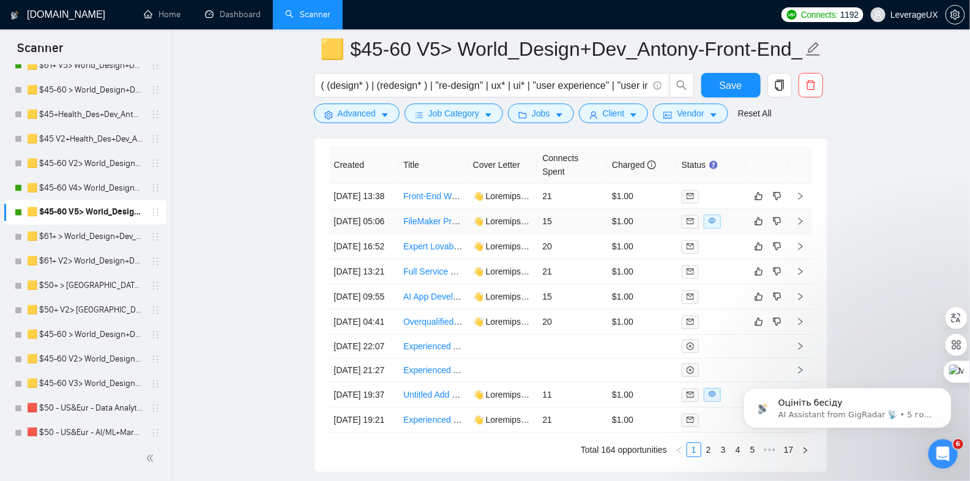
drag, startPoint x: 801, startPoint y: 225, endPoint x: 760, endPoint y: 238, distance: 43.0
click at [801, 225] on icon "right" at bounding box center [800, 221] width 9 height 9
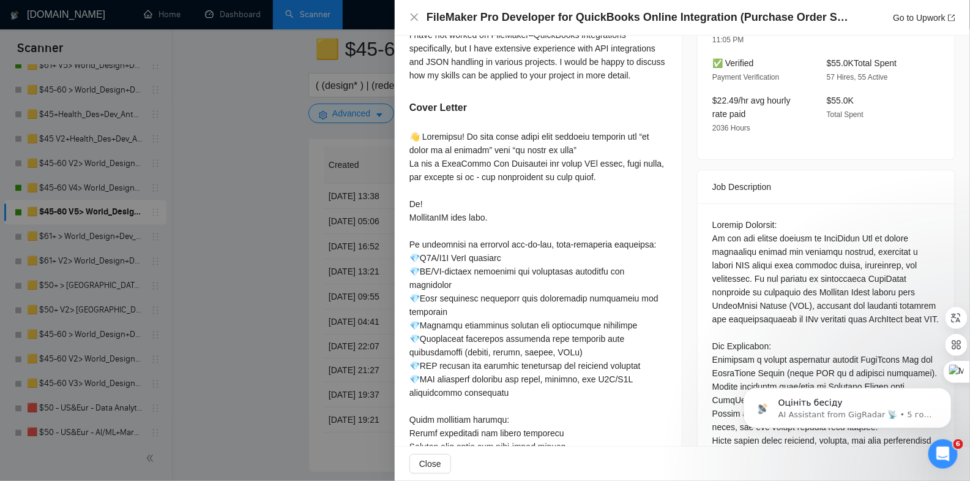
scroll to position [376, 0]
click at [295, 216] on div at bounding box center [485, 240] width 970 height 481
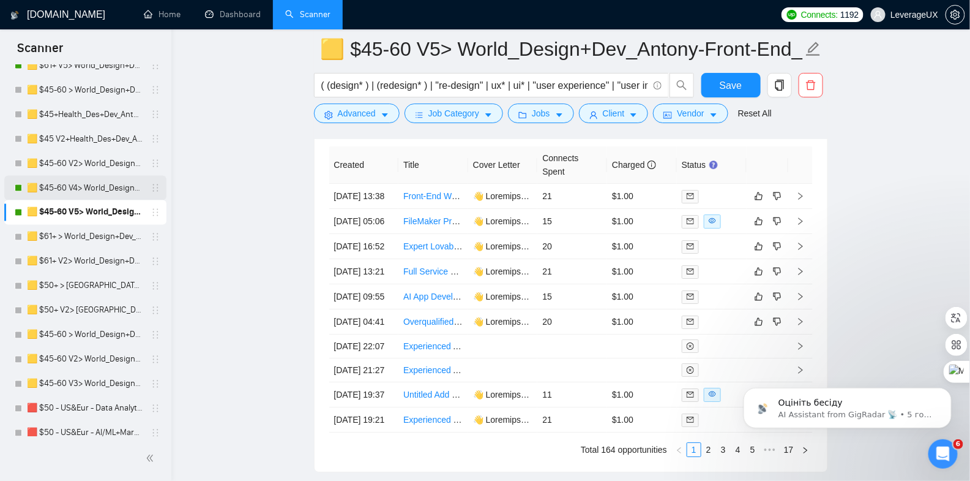
click at [67, 189] on link "🟨 $45-60 V4> World_Design+Dev_Antony-Front-End_General" at bounding box center [85, 188] width 116 height 24
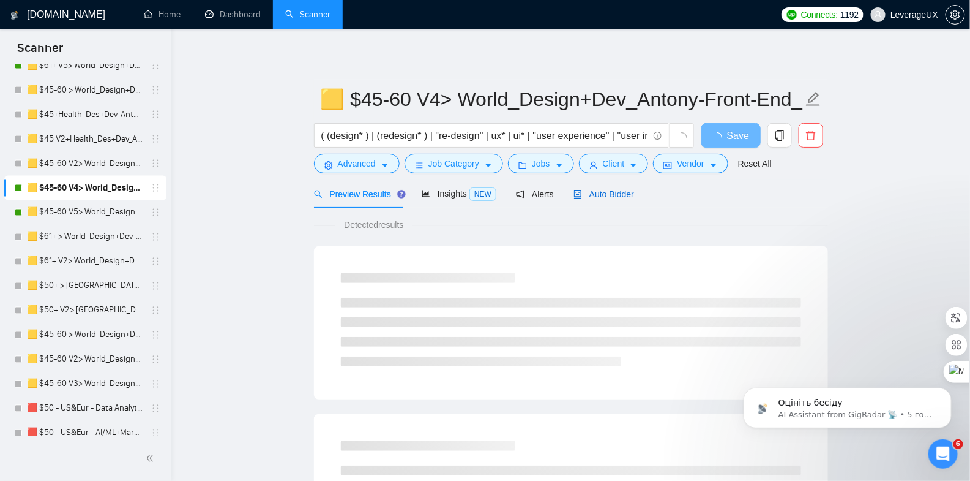
click at [613, 195] on span "Auto Bidder" at bounding box center [604, 194] width 61 height 10
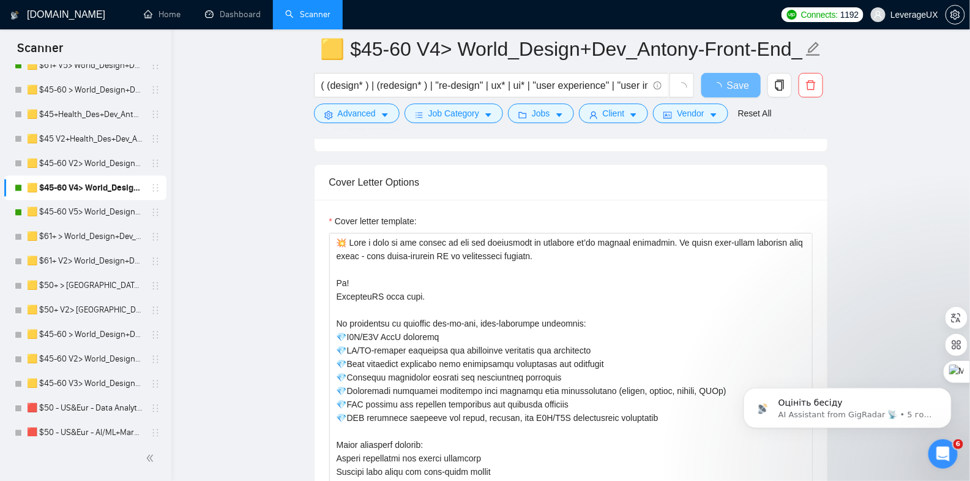
scroll to position [1507, 0]
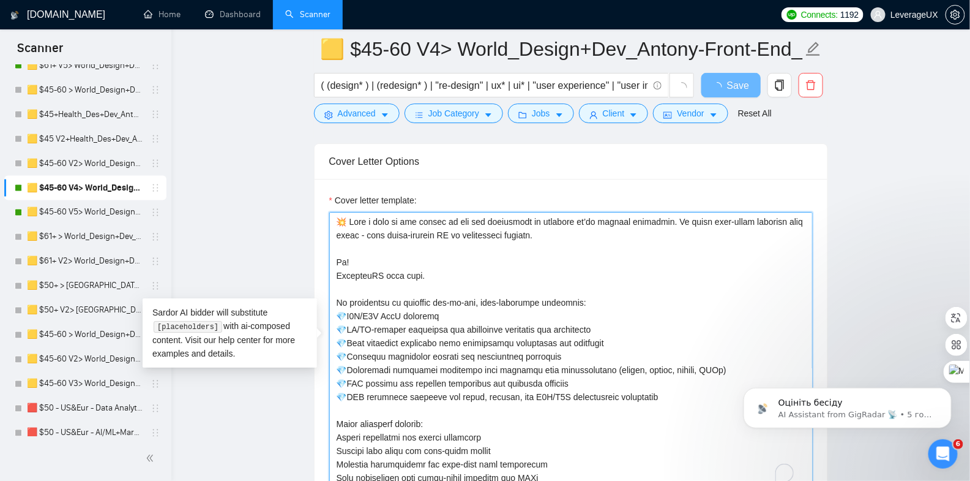
drag, startPoint x: 511, startPoint y: 222, endPoint x: 334, endPoint y: 220, distance: 176.3
click at [334, 220] on textarea "Cover letter template:" at bounding box center [571, 349] width 484 height 275
drag, startPoint x: 339, startPoint y: 212, endPoint x: 597, endPoint y: 249, distance: 260.9
click at [597, 249] on textarea "Cover letter template:" at bounding box center [571, 349] width 484 height 275
click at [422, 252] on textarea "Cover letter template:" at bounding box center [571, 349] width 484 height 275
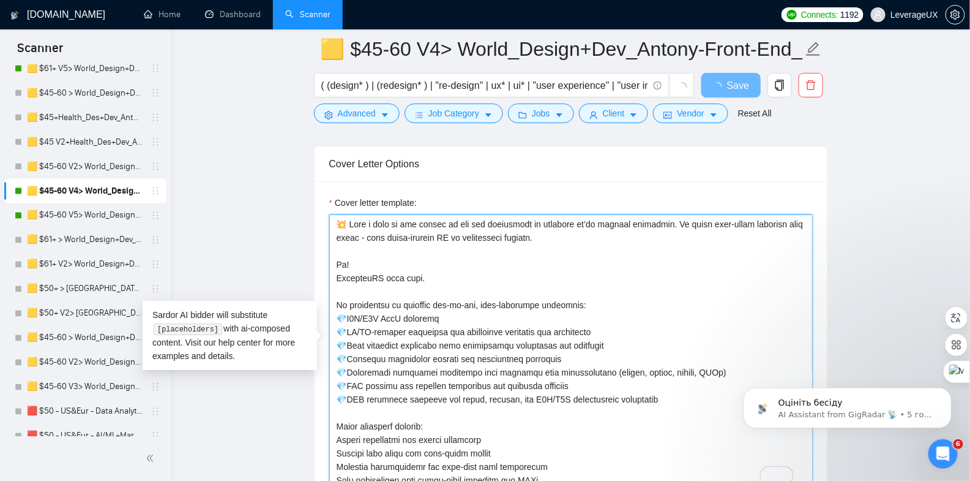
scroll to position [1505, 0]
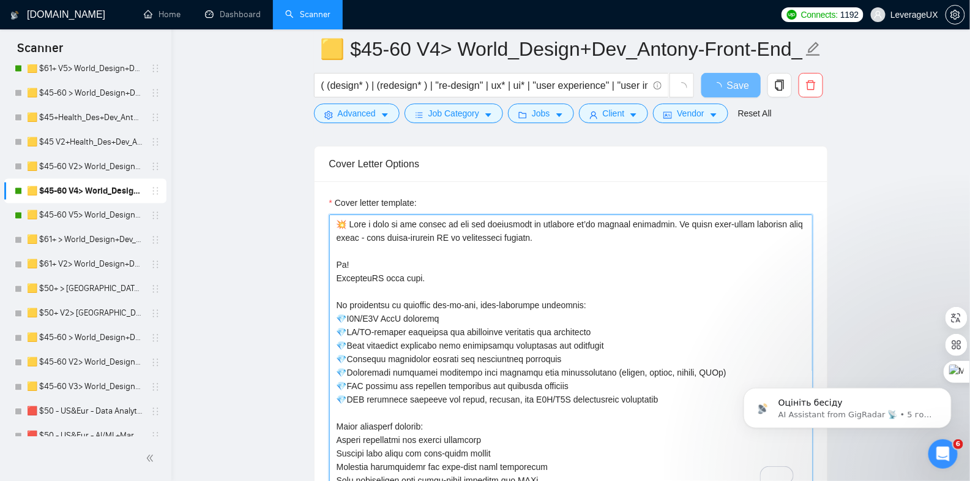
drag, startPoint x: 330, startPoint y: 297, endPoint x: 640, endPoint y: 355, distance: 315.2
click at [618, 389] on textarea "Cover letter template:" at bounding box center [571, 351] width 484 height 275
click at [697, 305] on textarea "Cover letter template:" at bounding box center [571, 351] width 484 height 275
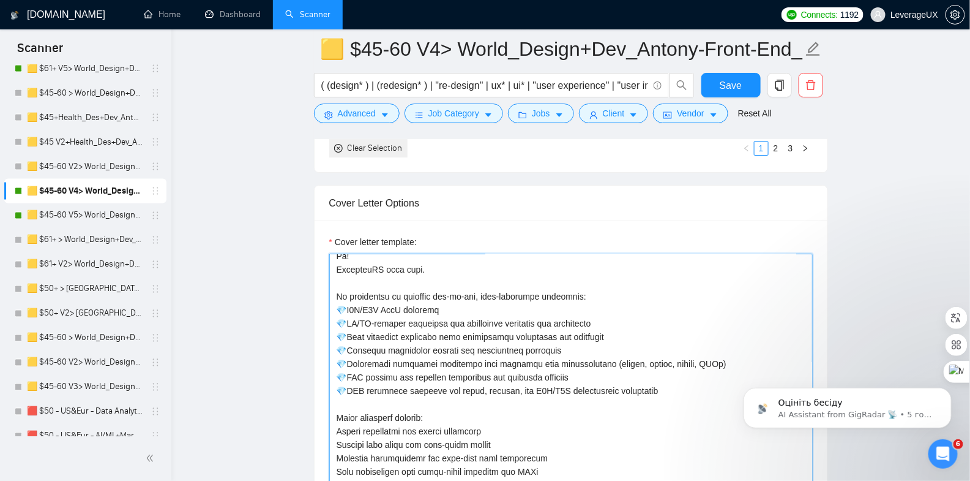
scroll to position [67, 0]
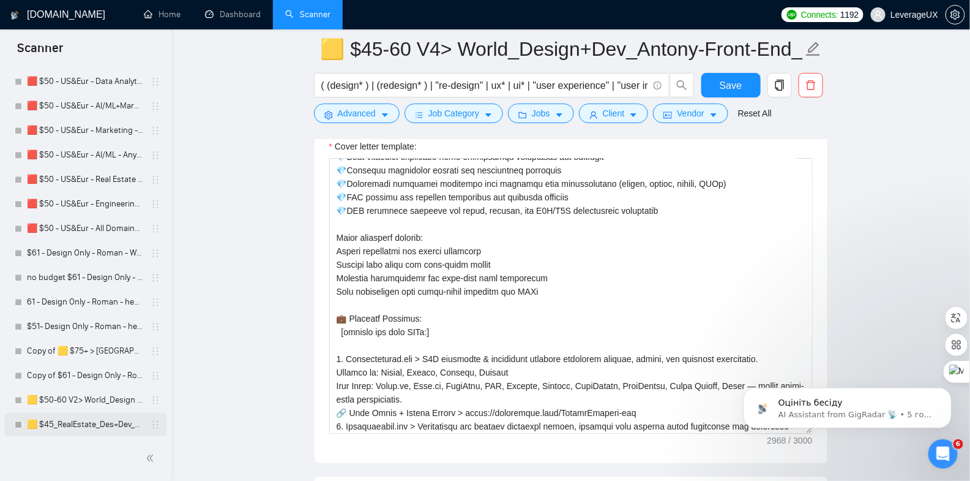
click at [79, 422] on link "🟨 $45_RealEstate_Des+Dev_Antony" at bounding box center [85, 424] width 116 height 24
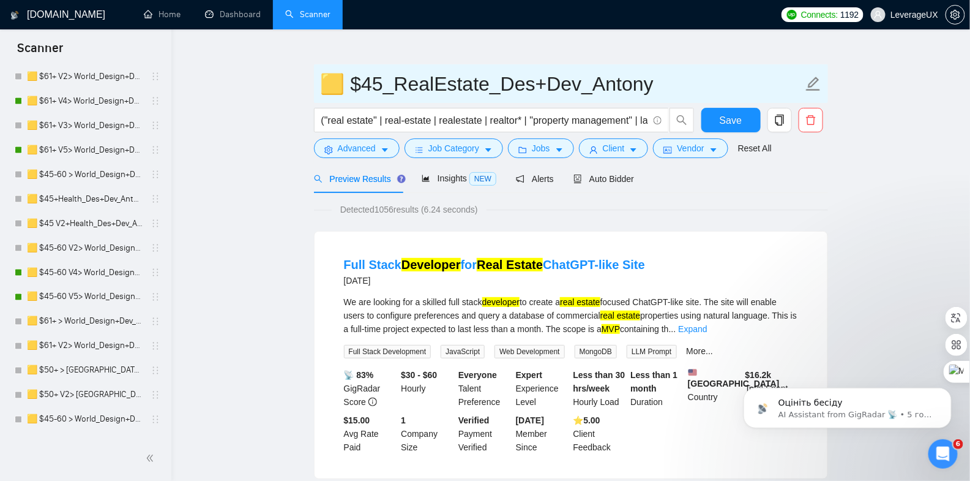
click at [566, 86] on input "🟨 $45_RealEstate_Des+Dev_Antony" at bounding box center [562, 84] width 482 height 31
click at [583, 86] on input "🟨 $45_RealEstate_Des+Dev_Antony" at bounding box center [562, 84] width 482 height 31
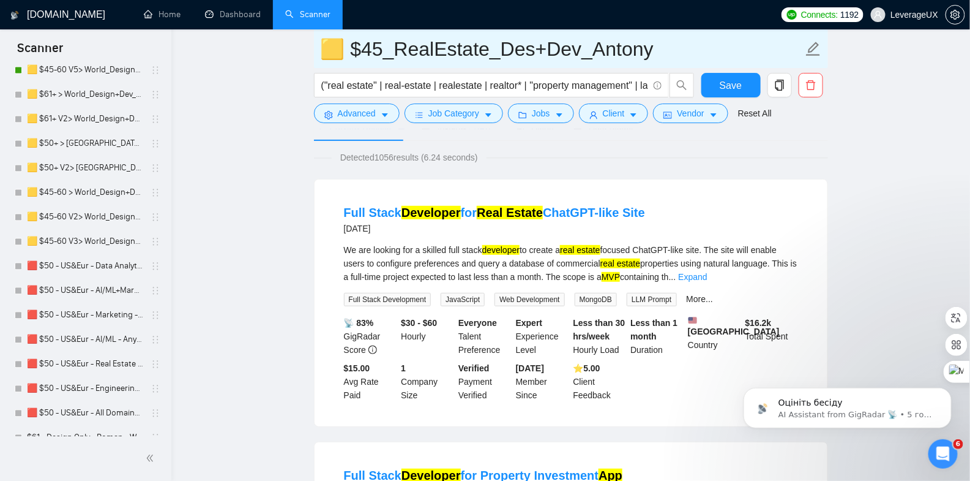
drag, startPoint x: 396, startPoint y: 51, endPoint x: 664, endPoint y: 59, distance: 267.6
click at [668, 37] on input "🟨 $45_RealEstate_Des+Dev_Antony" at bounding box center [562, 49] width 482 height 31
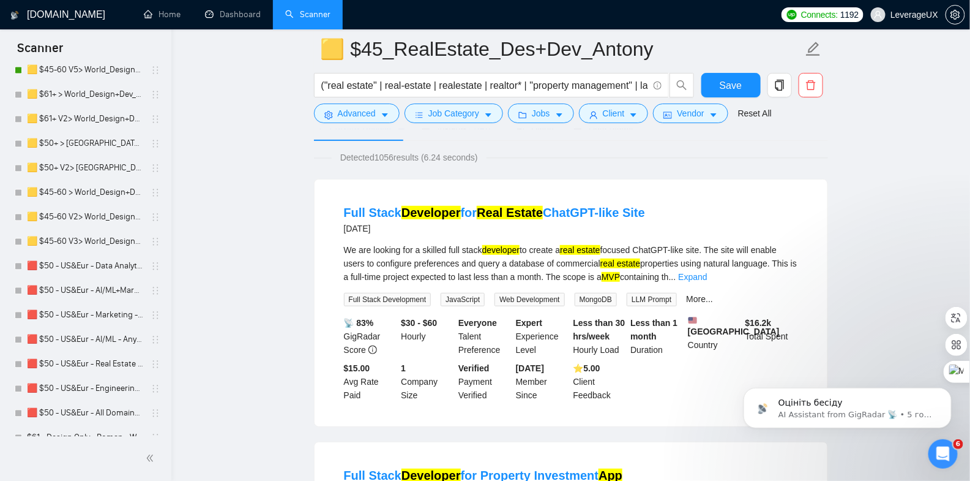
click at [382, 222] on div "[DATE]" at bounding box center [494, 228] width 301 height 15
drag, startPoint x: 344, startPoint y: 227, endPoint x: 406, endPoint y: 232, distance: 62.0
click at [406, 232] on div "[DATE]" at bounding box center [494, 228] width 301 height 15
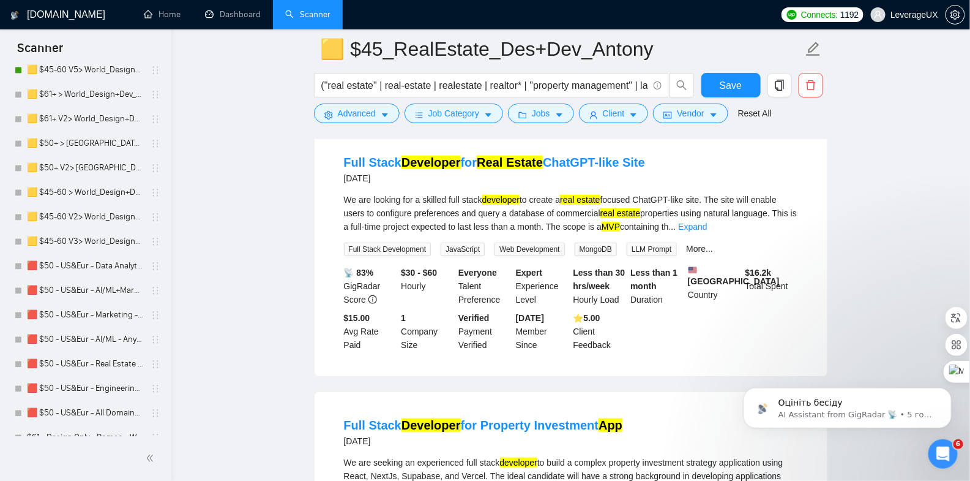
scroll to position [128, 0]
click at [451, 181] on div "[DATE]" at bounding box center [494, 177] width 301 height 15
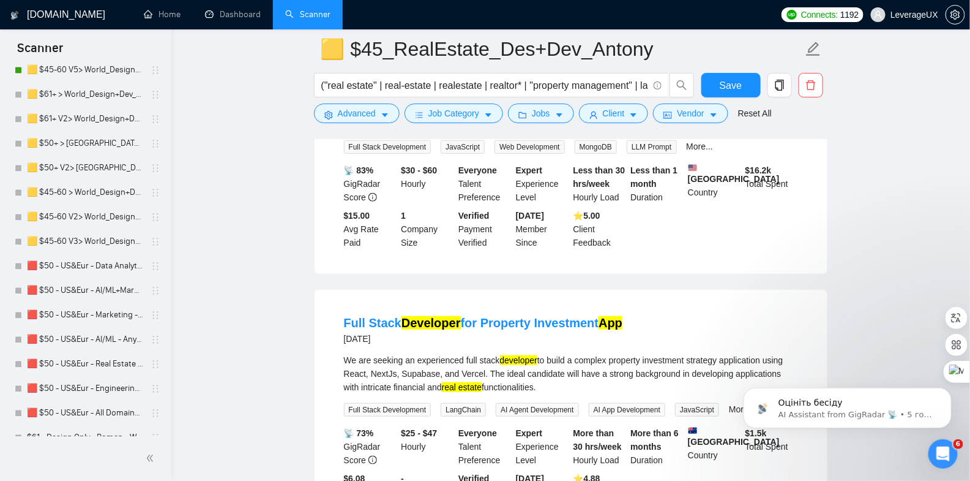
scroll to position [140, 0]
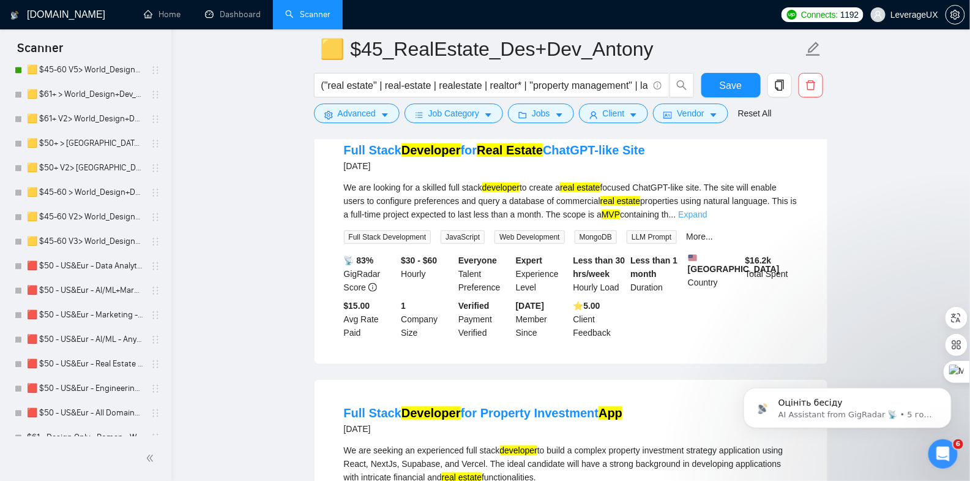
click at [707, 213] on link "Expand" at bounding box center [692, 214] width 29 height 10
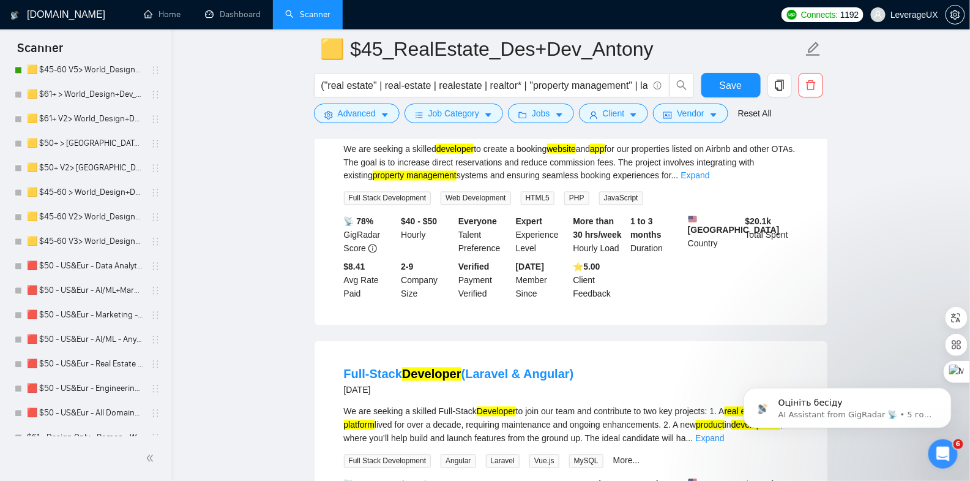
scroll to position [704, 0]
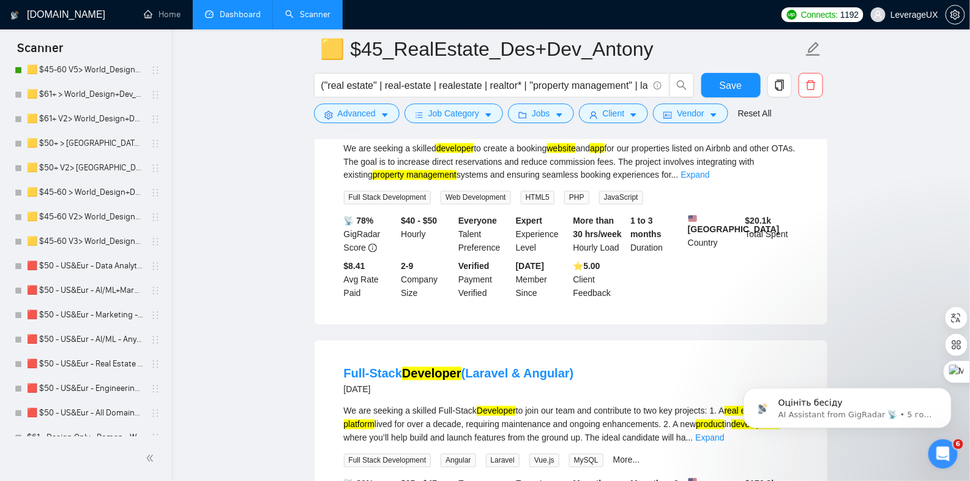
click at [238, 20] on link "Dashboard" at bounding box center [233, 14] width 56 height 10
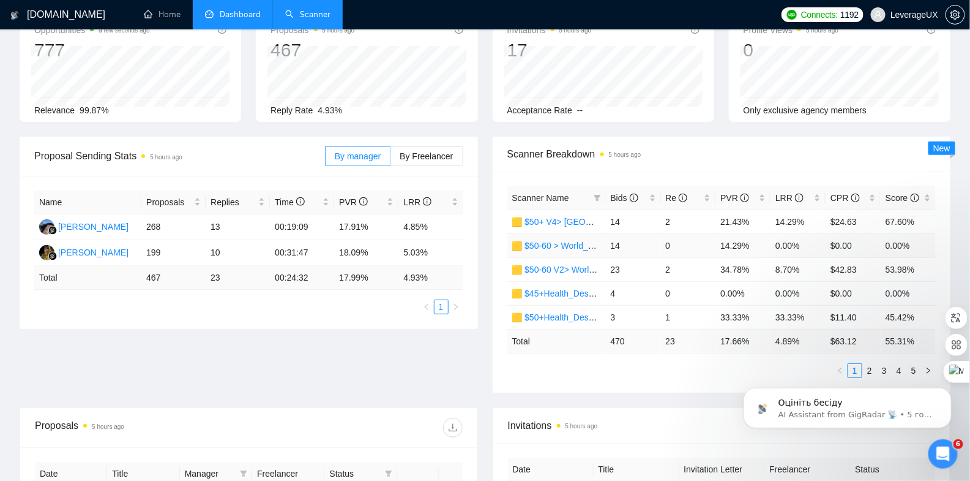
scroll to position [83, 0]
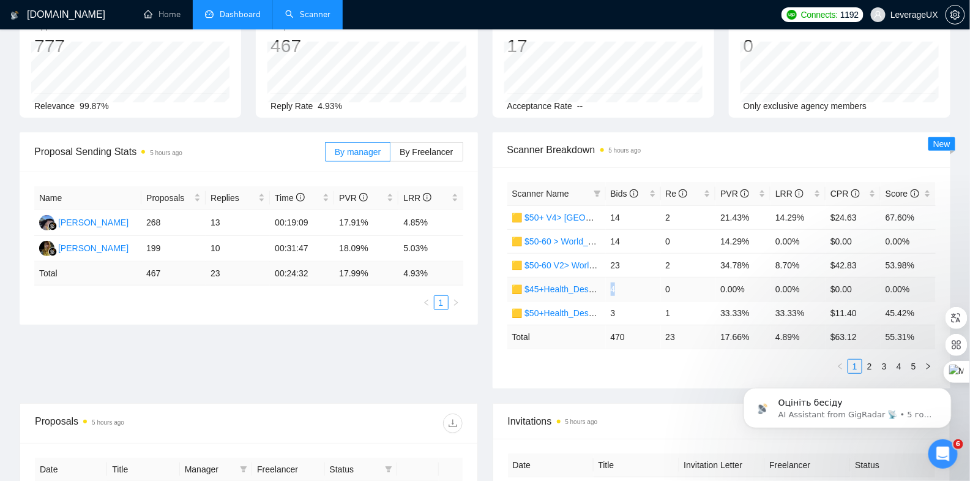
drag, startPoint x: 622, startPoint y: 287, endPoint x: 611, endPoint y: 287, distance: 11.0
click at [611, 287] on td "4" at bounding box center [633, 289] width 55 height 24
drag, startPoint x: 610, startPoint y: 286, endPoint x: 621, endPoint y: 287, distance: 10.5
click at [621, 287] on td "4" at bounding box center [633, 289] width 55 height 24
drag, startPoint x: 610, startPoint y: 313, endPoint x: 623, endPoint y: 313, distance: 12.9
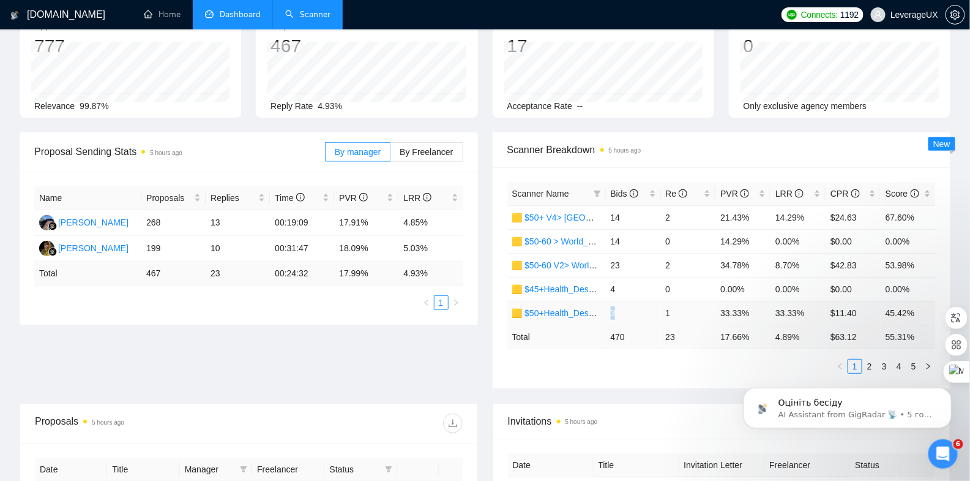
click at [623, 313] on td "3" at bounding box center [633, 313] width 55 height 24
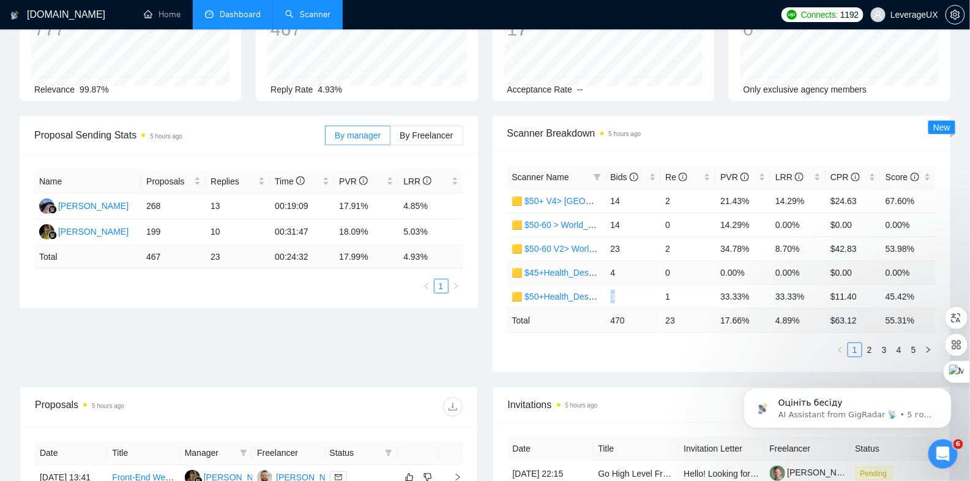
scroll to position [125, 0]
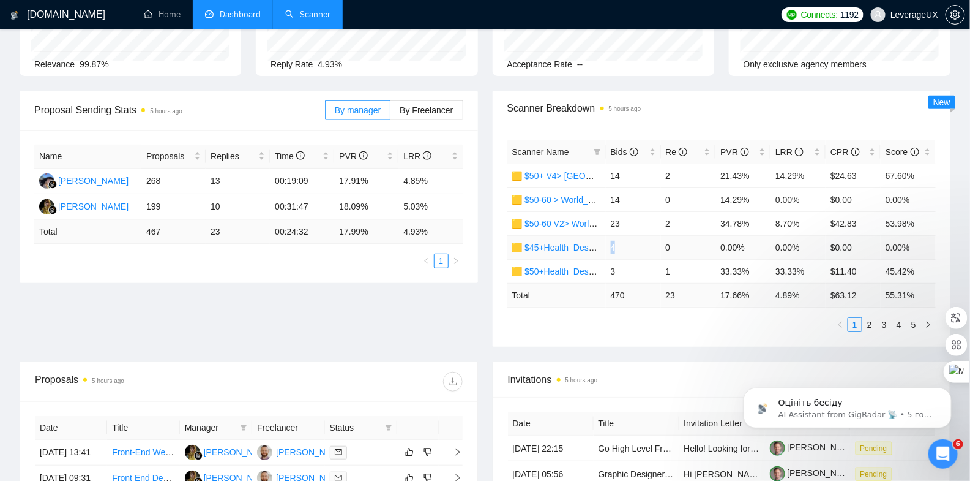
drag, startPoint x: 609, startPoint y: 246, endPoint x: 617, endPoint y: 247, distance: 8.6
click at [617, 247] on td "4" at bounding box center [633, 247] width 55 height 24
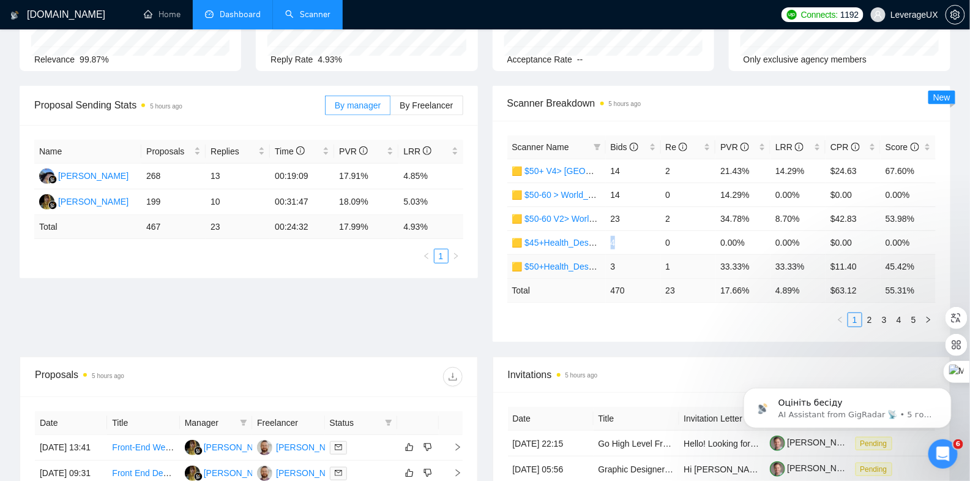
scroll to position [130, 0]
click at [424, 101] on span "By Freelancer" at bounding box center [426, 105] width 53 height 10
click at [391, 108] on input "By Freelancer" at bounding box center [391, 108] width 0 height 0
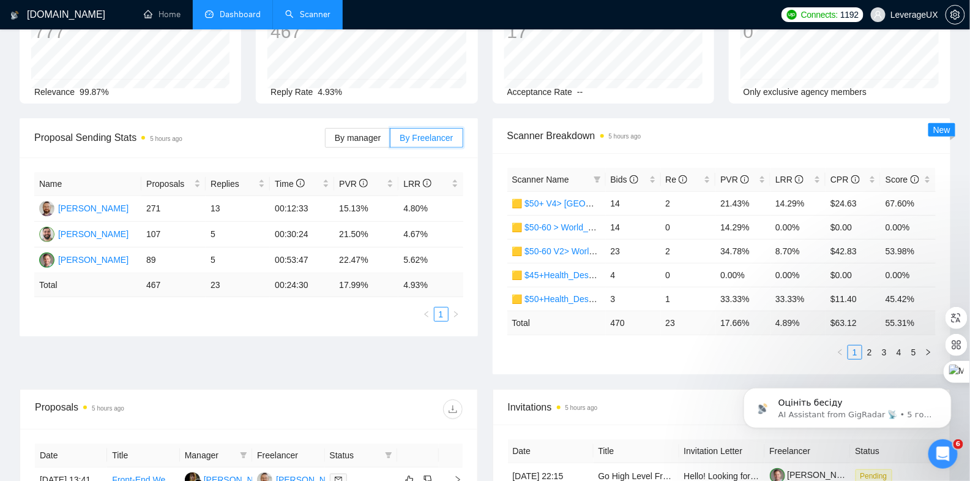
scroll to position [145, 0]
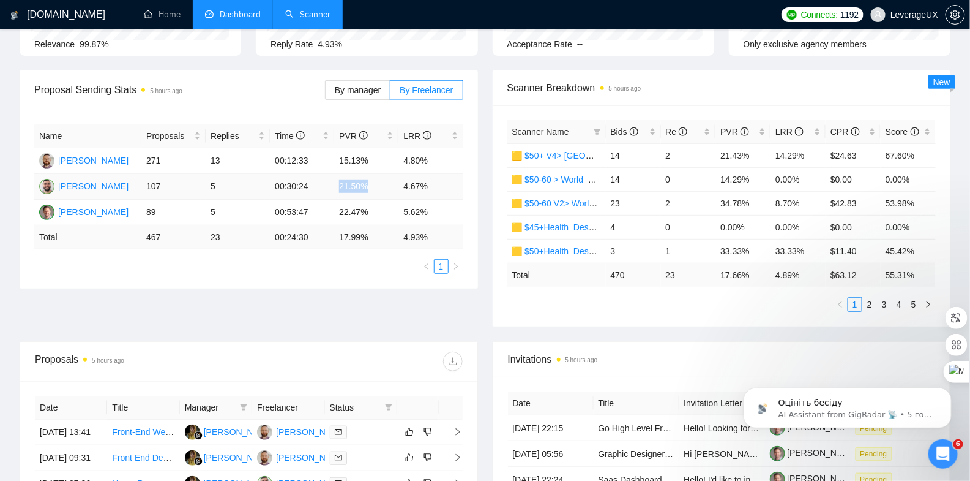
drag, startPoint x: 338, startPoint y: 185, endPoint x: 376, endPoint y: 185, distance: 38.6
click at [376, 185] on td "21.50%" at bounding box center [366, 187] width 64 height 26
click at [390, 181] on td "21.50%" at bounding box center [366, 187] width 64 height 26
drag, startPoint x: 390, startPoint y: 184, endPoint x: 437, endPoint y: 184, distance: 47.1
click at [437, 184] on tr "[PERSON_NAME] 107 5 00:30:24 21.50% 4.67%" at bounding box center [248, 187] width 429 height 26
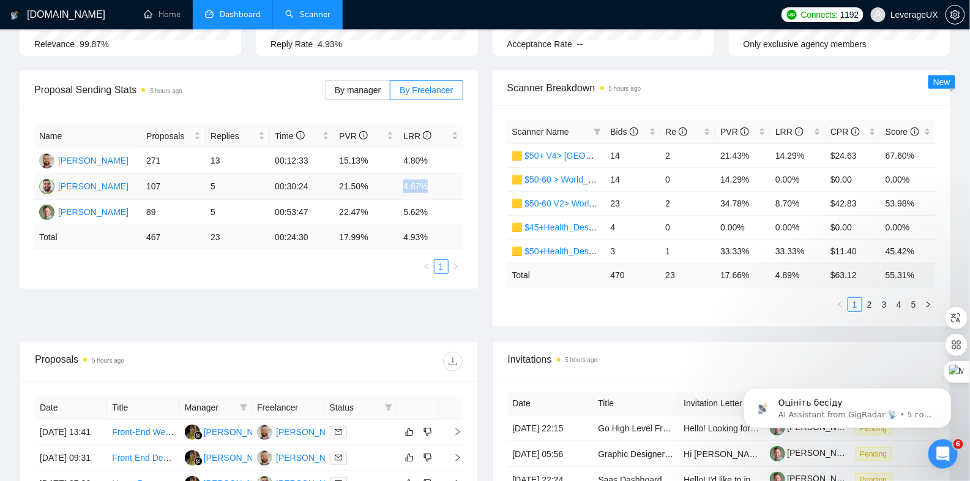
click at [438, 182] on td "4.67%" at bounding box center [431, 187] width 64 height 26
drag, startPoint x: 336, startPoint y: 215, endPoint x: 372, endPoint y: 209, distance: 36.7
click at [372, 209] on td "22.47%" at bounding box center [366, 213] width 64 height 26
drag, startPoint x: 403, startPoint y: 211, endPoint x: 446, endPoint y: 209, distance: 43.5
click at [446, 209] on td "5.62%" at bounding box center [431, 213] width 64 height 26
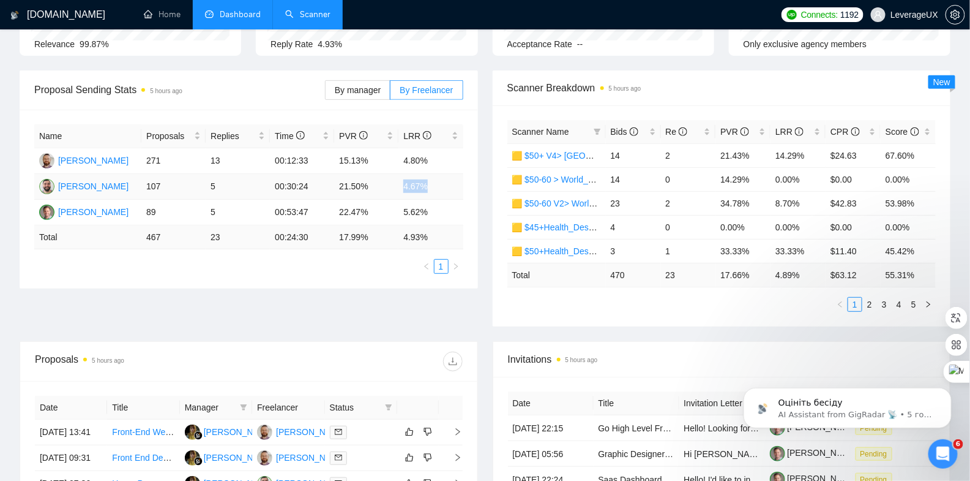
drag, startPoint x: 405, startPoint y: 185, endPoint x: 447, endPoint y: 195, distance: 43.4
click at [447, 195] on td "4.67%" at bounding box center [431, 187] width 64 height 26
click at [335, 159] on td "15.13%" at bounding box center [366, 161] width 64 height 26
drag, startPoint x: 403, startPoint y: 158, endPoint x: 441, endPoint y: 158, distance: 37.3
click at [440, 158] on td "4.80%" at bounding box center [431, 161] width 64 height 26
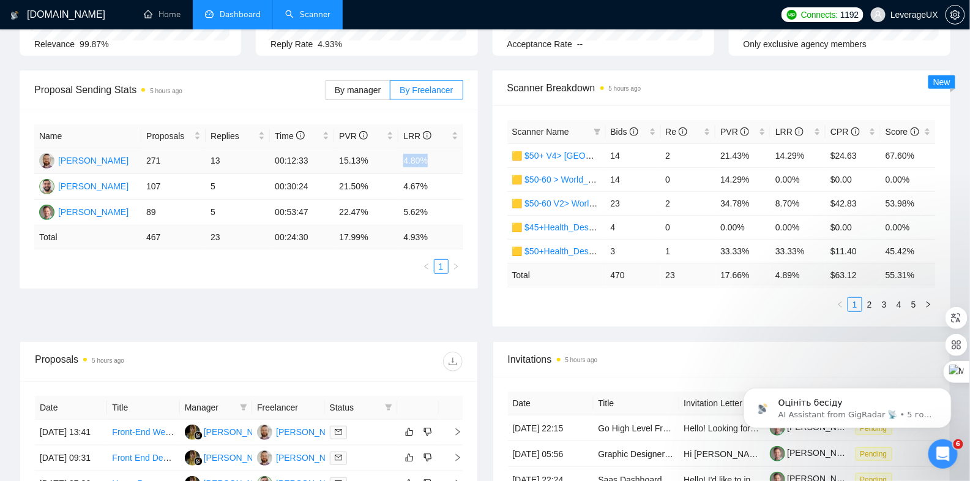
click at [447, 162] on td "4.80%" at bounding box center [431, 161] width 64 height 26
drag, startPoint x: 373, startPoint y: 160, endPoint x: 321, endPoint y: 158, distance: 52.7
click at [321, 158] on tr "[PERSON_NAME] 271 13 00:12:33 15.13% 4.80%" at bounding box center [248, 161] width 429 height 26
click at [383, 168] on td "15.13%" at bounding box center [366, 161] width 64 height 26
drag, startPoint x: 234, startPoint y: 162, endPoint x: 206, endPoint y: 157, distance: 29.2
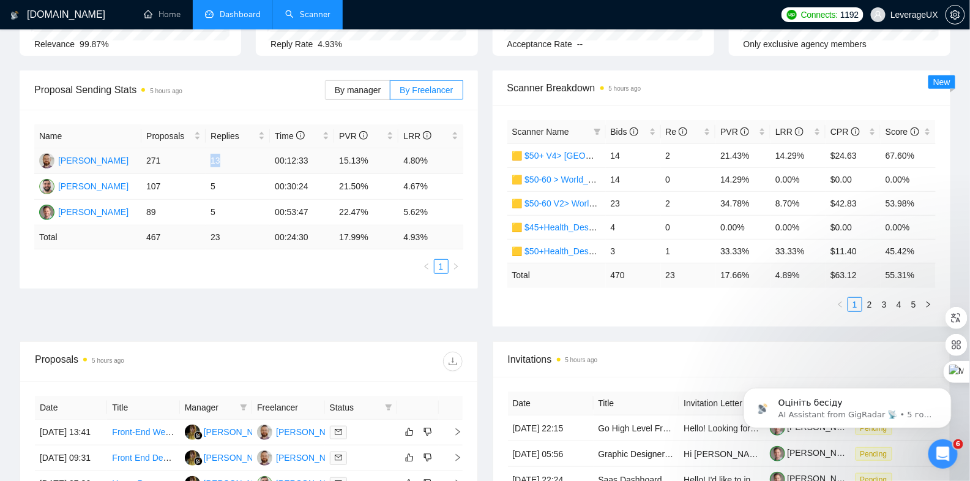
click at [206, 157] on td "13" at bounding box center [238, 161] width 64 height 26
drag, startPoint x: 338, startPoint y: 160, endPoint x: 369, endPoint y: 161, distance: 31.2
click at [369, 161] on td "15.13%" at bounding box center [366, 161] width 64 height 26
drag, startPoint x: 399, startPoint y: 160, endPoint x: 439, endPoint y: 162, distance: 39.8
click at [438, 162] on td "4.80%" at bounding box center [431, 161] width 64 height 26
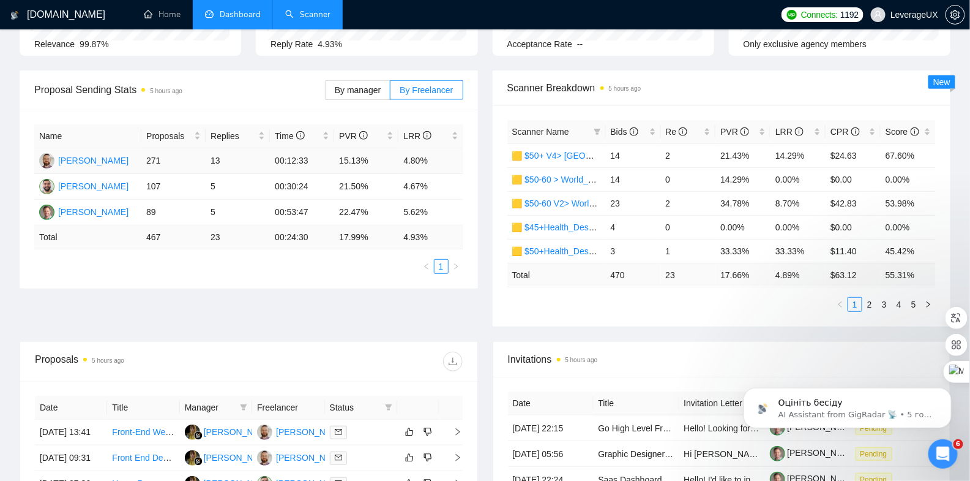
click at [365, 167] on td "15.13%" at bounding box center [366, 161] width 64 height 26
click at [317, 17] on link "Scanner" at bounding box center [307, 14] width 45 height 10
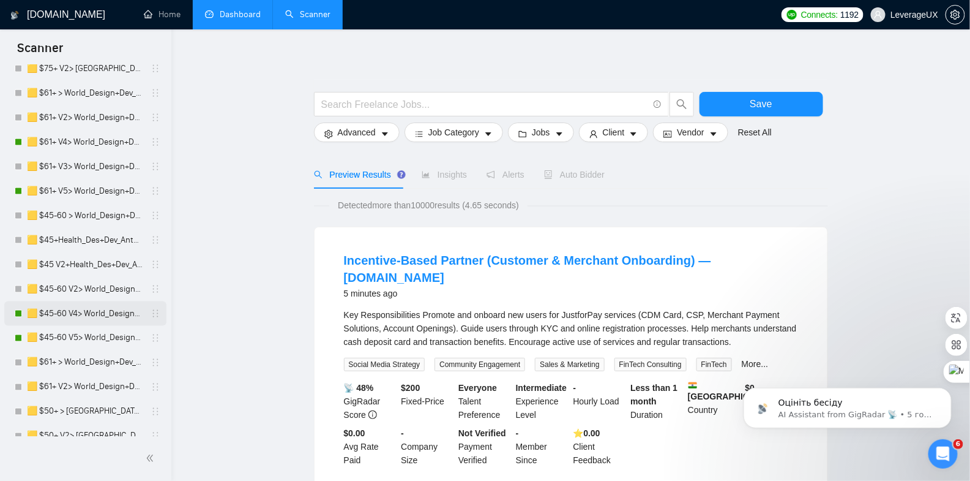
scroll to position [594, 0]
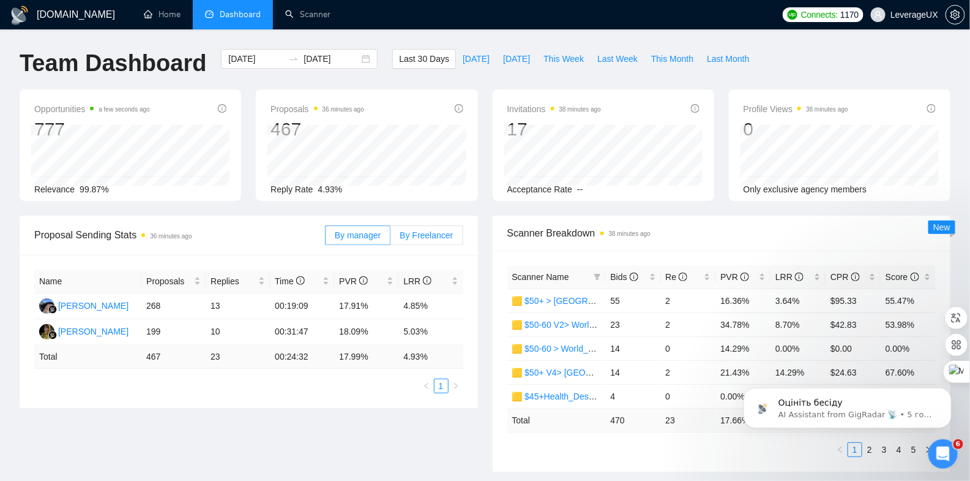
click at [418, 230] on span "By Freelancer" at bounding box center [426, 235] width 53 height 10
click at [391, 238] on input "By Freelancer" at bounding box center [391, 238] width 0 height 0
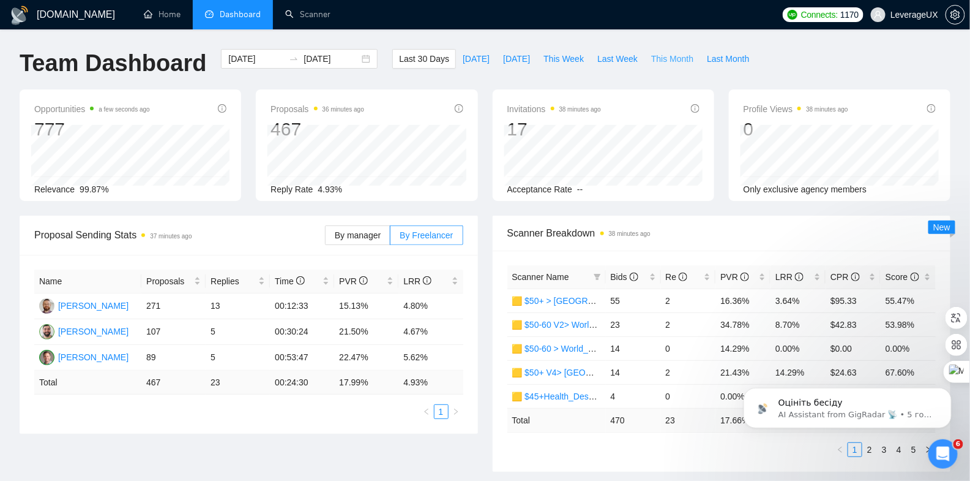
click at [672, 55] on span "This Month" at bounding box center [672, 58] width 42 height 13
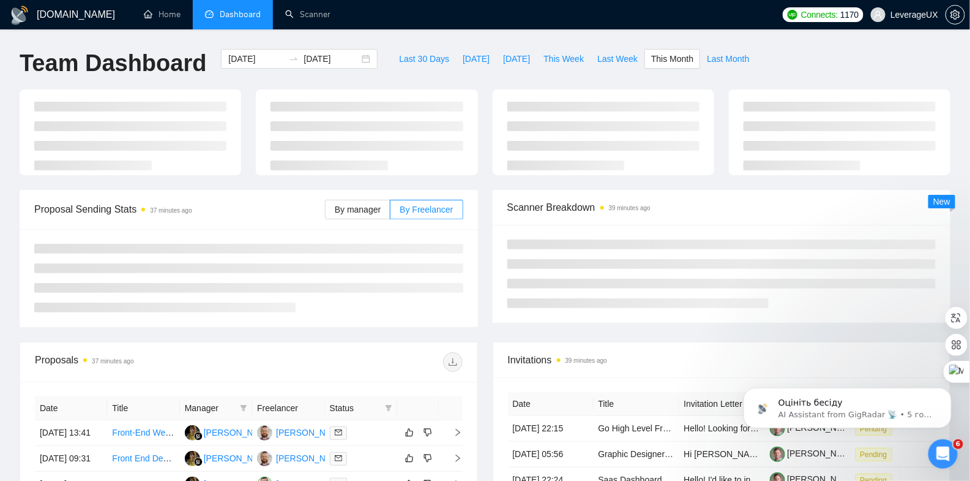
type input "[DATE]"
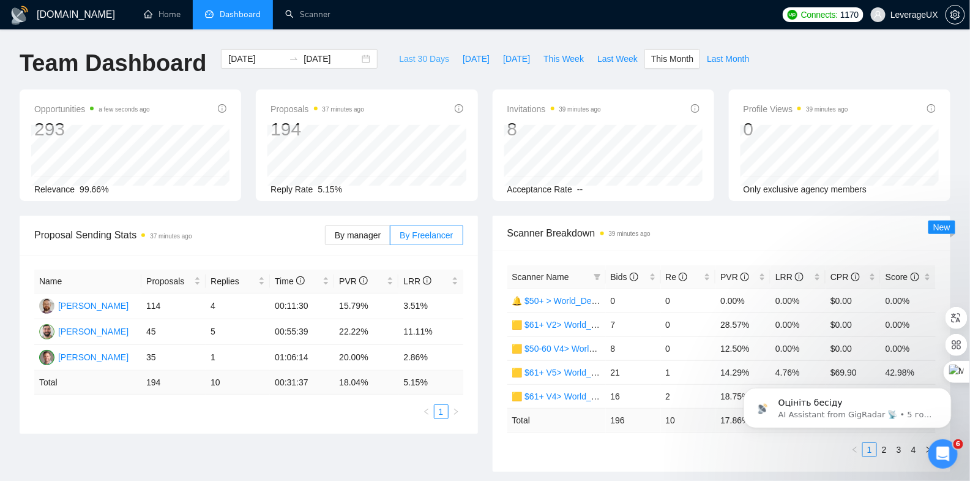
click at [419, 58] on span "Last 30 Days" at bounding box center [424, 58] width 50 height 13
type input "[DATE]"
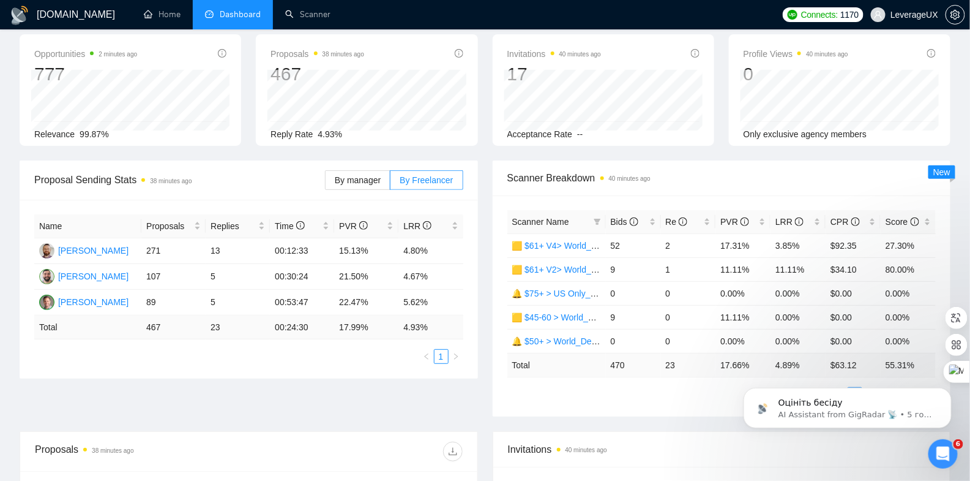
scroll to position [61, 0]
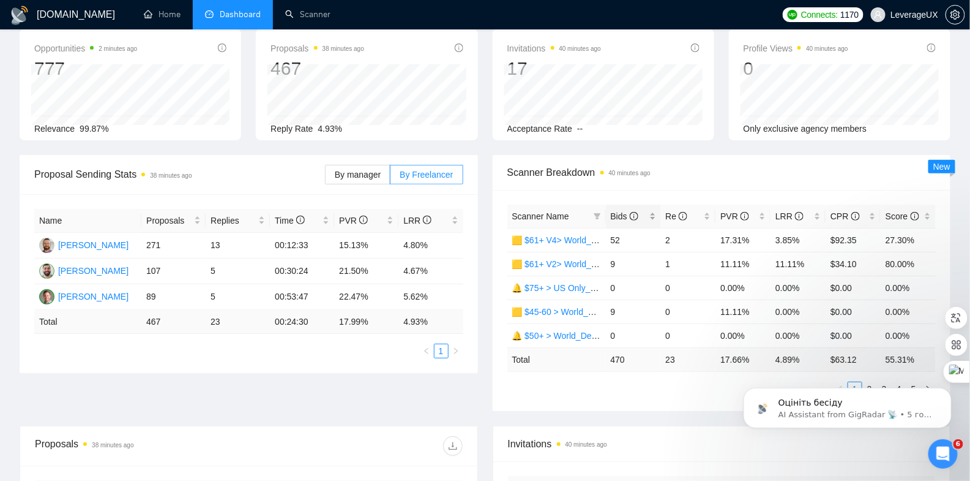
click at [622, 210] on span "Bids" at bounding box center [629, 215] width 36 height 13
click at [622, 211] on span "Bids" at bounding box center [625, 216] width 28 height 10
click at [732, 216] on span "PVR" at bounding box center [735, 216] width 29 height 10
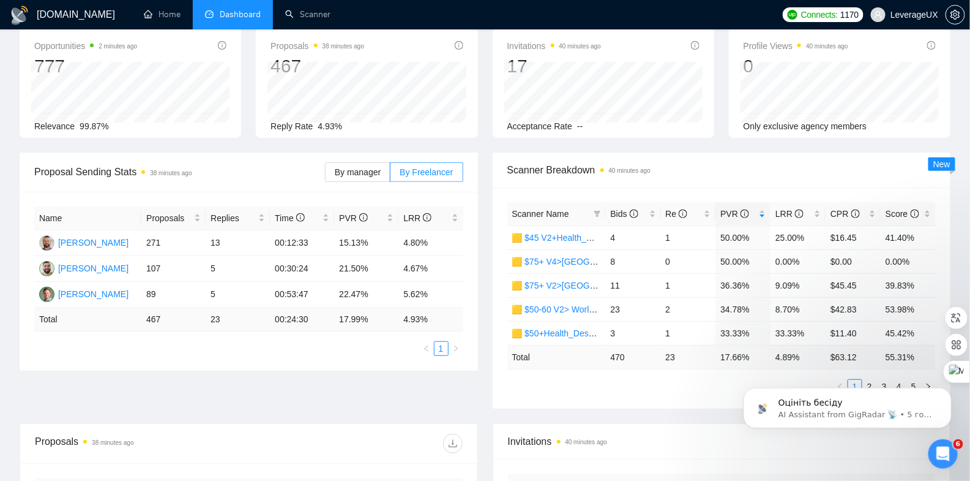
scroll to position [63, 0]
click at [717, 168] on span "Scanner Breakdown 40 minutes ago" at bounding box center [722, 169] width 429 height 15
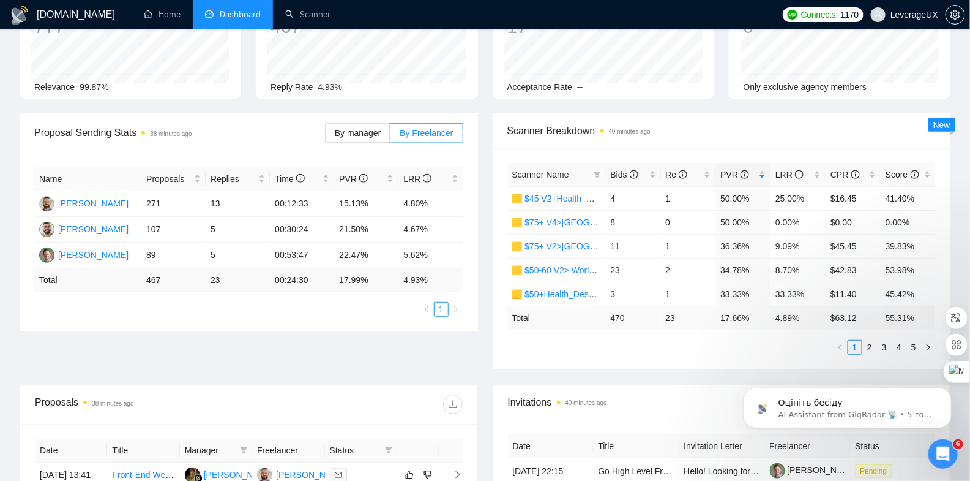
scroll to position [144, 0]
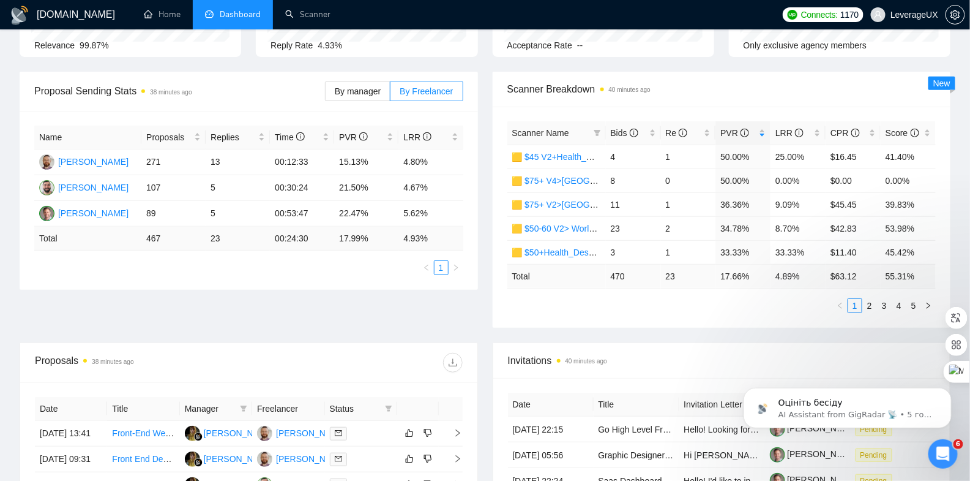
click at [680, 304] on ul "1 2 3 4 5" at bounding box center [722, 305] width 429 height 15
click at [872, 302] on link "2" at bounding box center [869, 305] width 13 height 13
click at [887, 305] on link "3" at bounding box center [884, 305] width 13 height 13
click at [901, 304] on link "4" at bounding box center [899, 305] width 13 height 13
click at [916, 304] on link "5" at bounding box center [913, 305] width 13 height 13
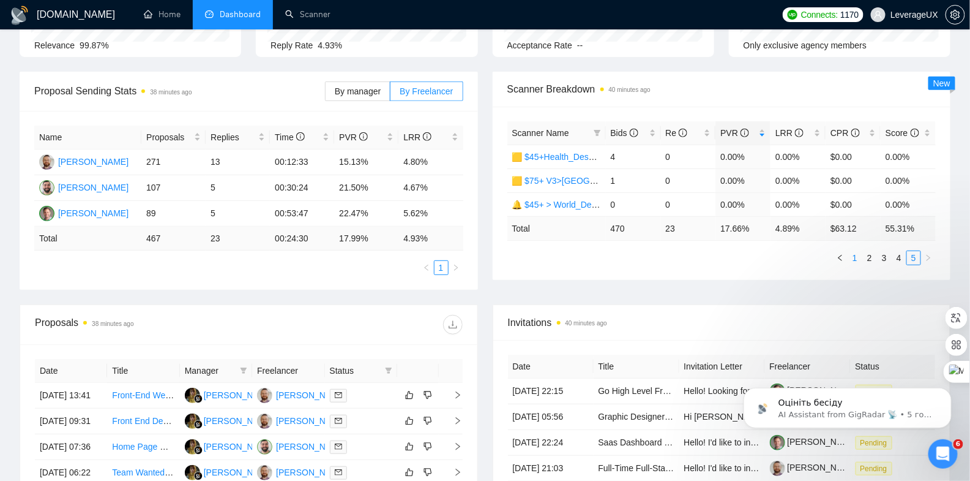
click at [858, 258] on link "1" at bounding box center [854, 257] width 13 height 13
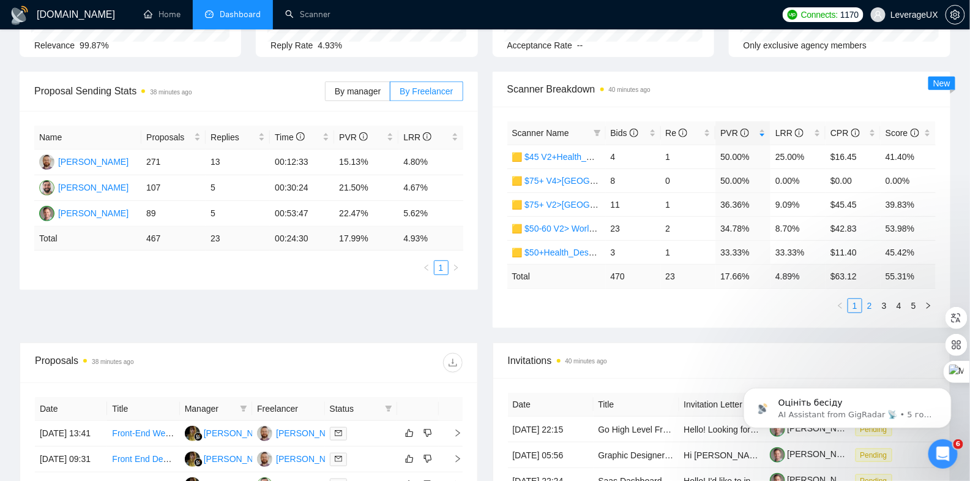
click at [871, 305] on link "2" at bounding box center [869, 305] width 13 height 13
click at [885, 304] on link "3" at bounding box center [884, 305] width 13 height 13
click at [901, 302] on link "4" at bounding box center [899, 305] width 13 height 13
click at [916, 307] on link "5" at bounding box center [913, 305] width 13 height 13
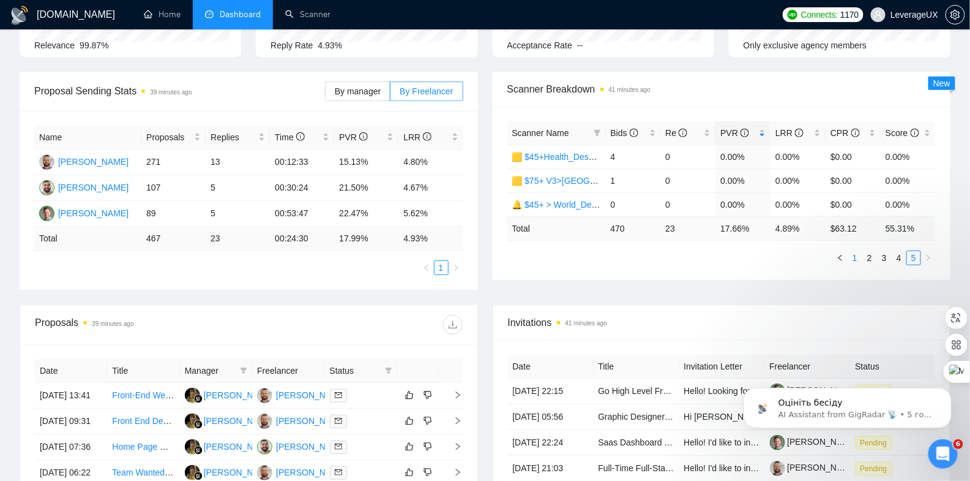
click at [858, 260] on link "1" at bounding box center [854, 257] width 13 height 13
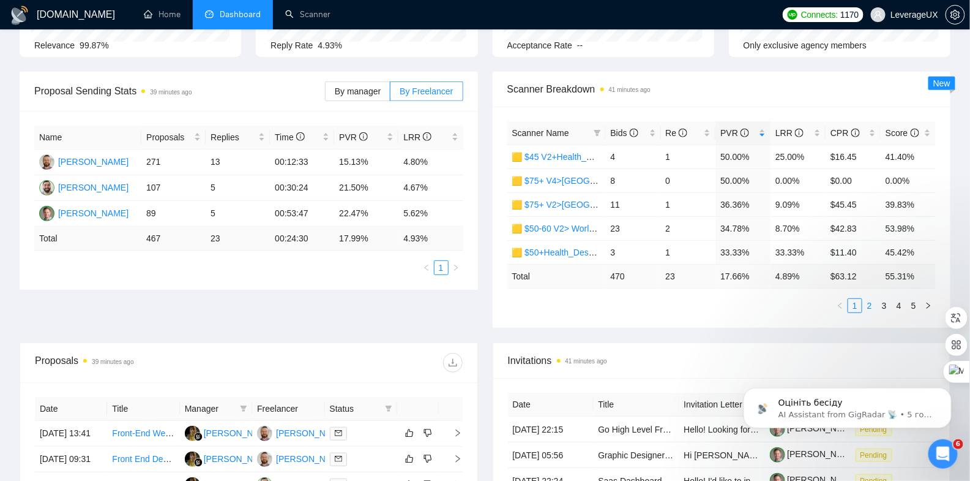
click at [872, 303] on link "2" at bounding box center [869, 305] width 13 height 13
click at [860, 302] on link "1" at bounding box center [854, 305] width 13 height 13
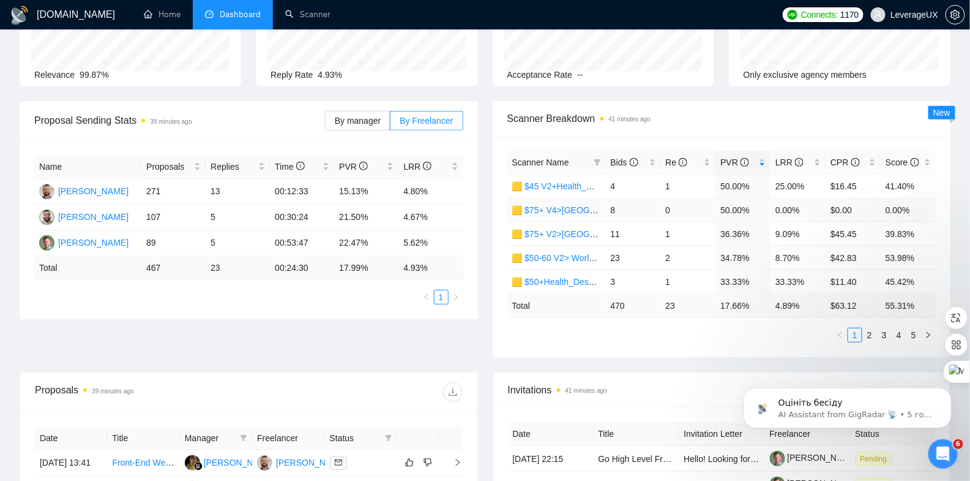
scroll to position [115, 0]
click at [872, 331] on link "2" at bounding box center [869, 334] width 13 height 13
drag, startPoint x: 714, startPoint y: 207, endPoint x: 812, endPoint y: 204, distance: 98.0
click at [815, 204] on tr "🟨 $50+ V4> US+Canada_Design Only_Tony-UX/UI_General 14 2 21.43% 14.29% $24.63 6…" at bounding box center [722, 209] width 429 height 24
click at [761, 223] on td "20.83%" at bounding box center [743, 233] width 55 height 24
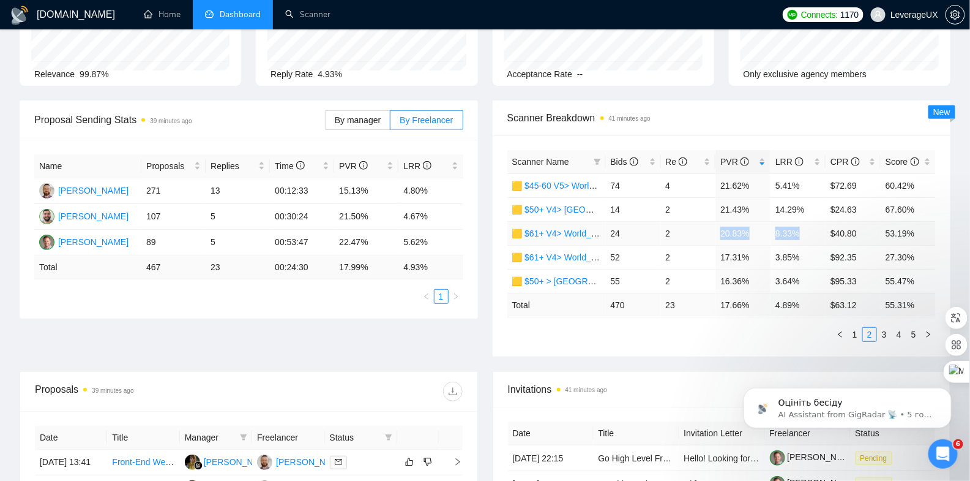
drag, startPoint x: 716, startPoint y: 232, endPoint x: 810, endPoint y: 235, distance: 93.7
click at [810, 235] on tr "🟨 $61+ V4> World_Design Only_Roman-UX/UI_General 24 2 20.83% 8.33% $40.80 53.19%" at bounding box center [722, 233] width 429 height 24
click at [718, 258] on td "17.31%" at bounding box center [743, 257] width 55 height 24
drag, startPoint x: 723, startPoint y: 258, endPoint x: 812, endPoint y: 255, distance: 88.8
click at [812, 255] on tr "🟨 $61+ V4> World_Design+Dev_Antony-Full-Stack_General 52 2 17.31% 3.85% $92.35 …" at bounding box center [722, 257] width 429 height 24
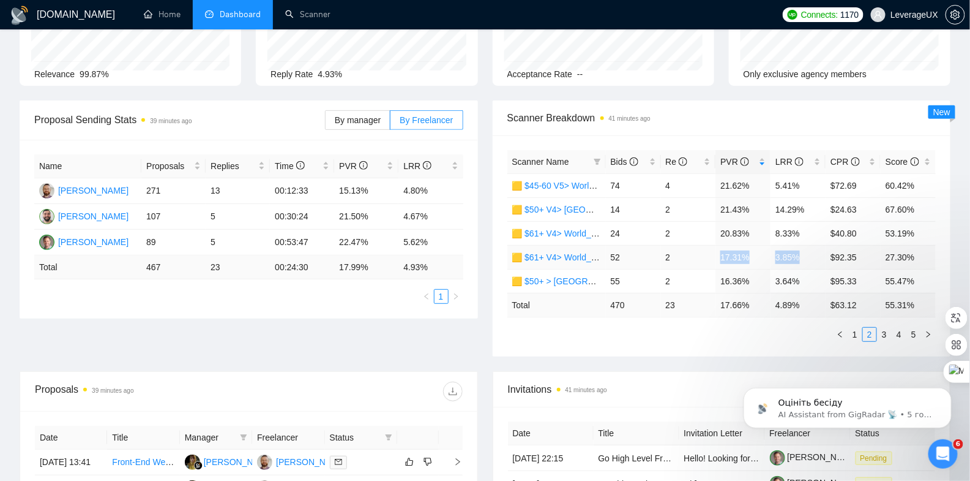
click at [762, 255] on td "17.31%" at bounding box center [743, 257] width 55 height 24
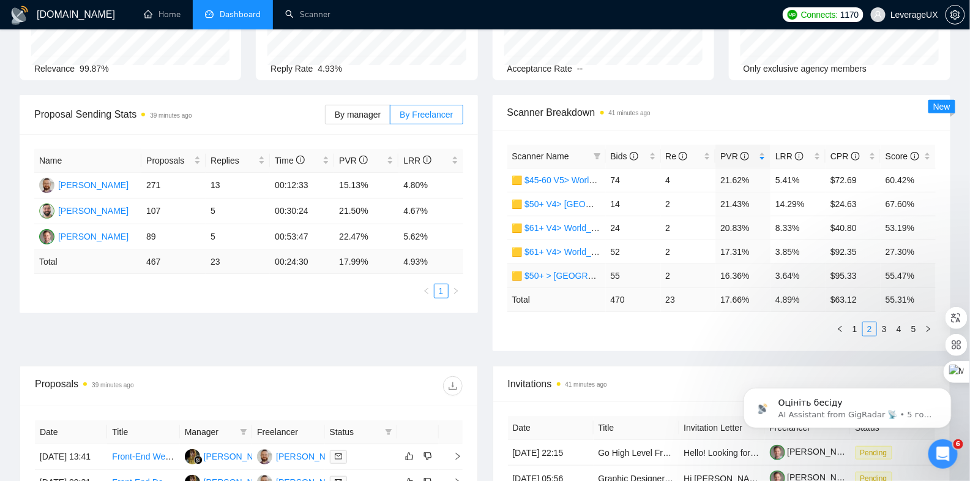
scroll to position [123, 0]
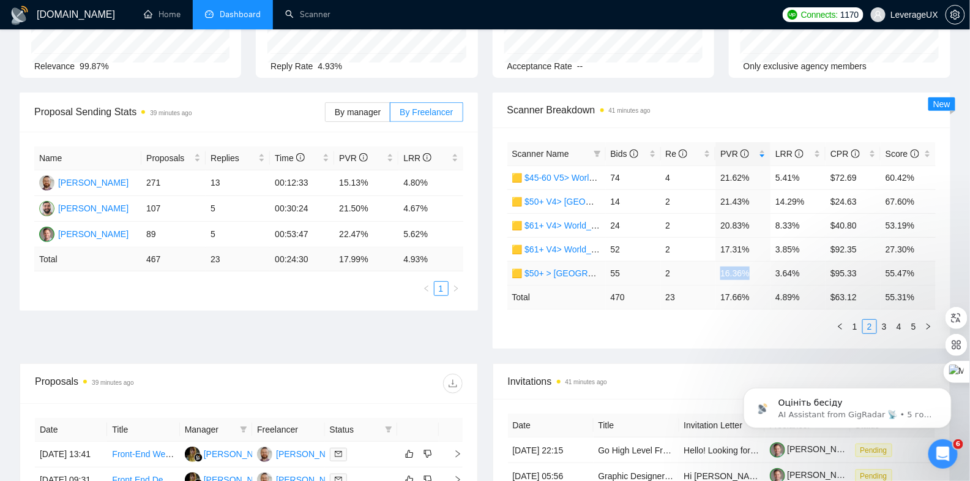
drag, startPoint x: 752, startPoint y: 272, endPoint x: 779, endPoint y: 270, distance: 27.0
click at [779, 270] on tr "🟨 $50+ > US+Canada_Design Only_Tony-UX/UI_General 55 2 16.36% 3.64% $95.33 55.4…" at bounding box center [722, 273] width 429 height 24
click at [811, 268] on td "3.64%" at bounding box center [798, 273] width 55 height 24
click at [886, 323] on link "3" at bounding box center [884, 326] width 13 height 13
click at [900, 323] on link "4" at bounding box center [899, 326] width 13 height 13
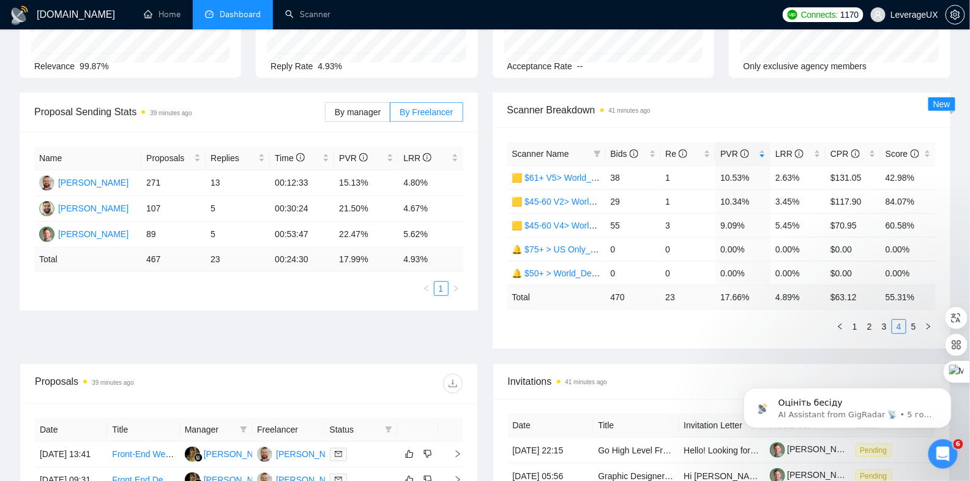
click at [916, 324] on link "5" at bounding box center [913, 326] width 13 height 13
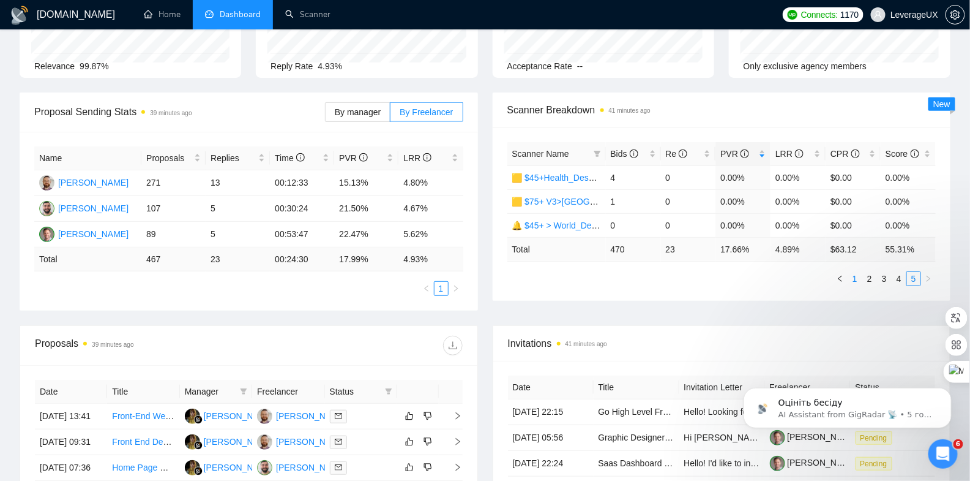
click at [858, 279] on link "1" at bounding box center [854, 278] width 13 height 13
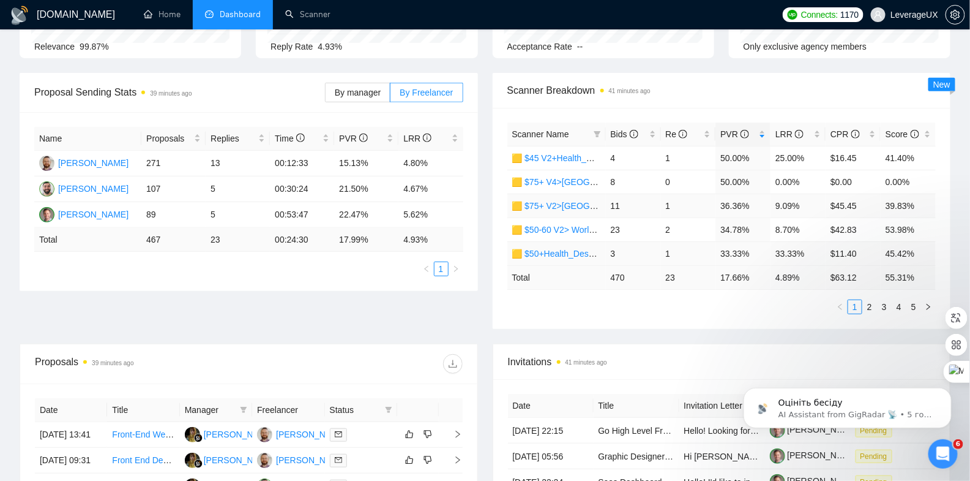
scroll to position [164, 0]
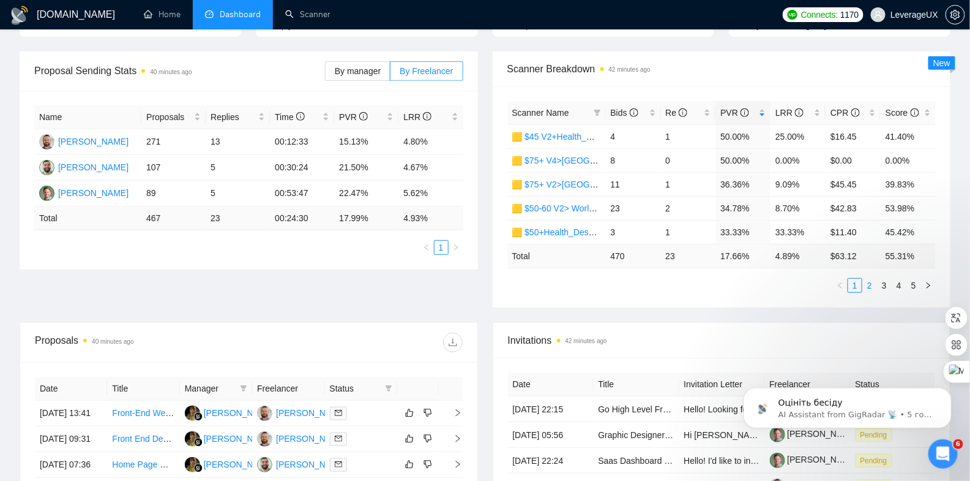
click at [871, 282] on link "2" at bounding box center [869, 285] width 13 height 13
